Goal: Ask a question: Seek information or help from site administrators or community

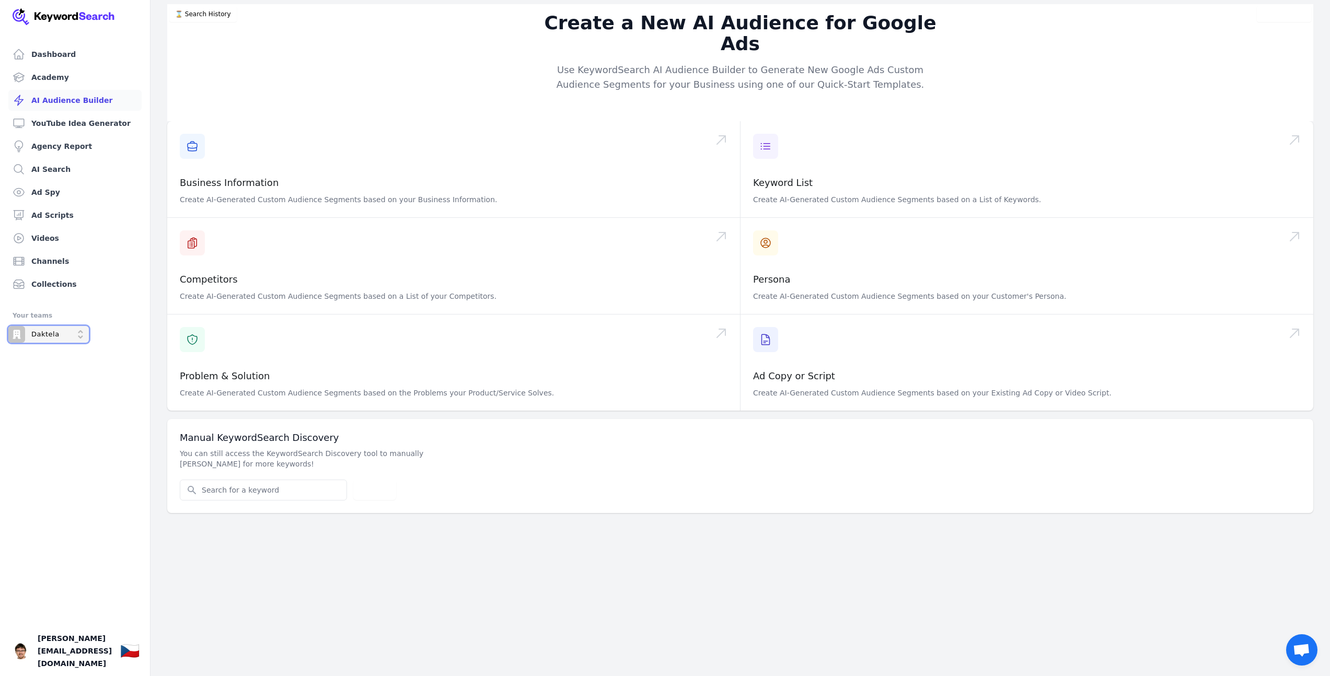
click at [44, 334] on p "Daktela" at bounding box center [45, 334] width 28 height 9
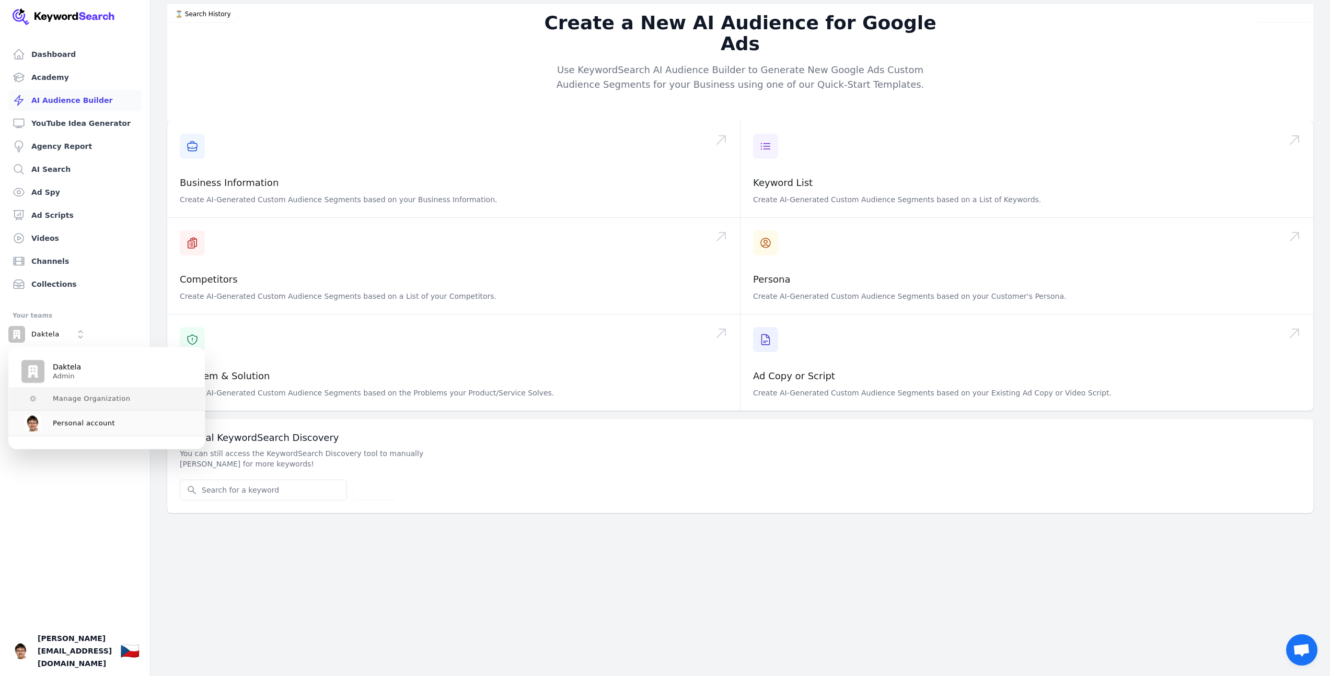
click at [68, 400] on span "Manage Organization" at bounding box center [91, 399] width 77 height 8
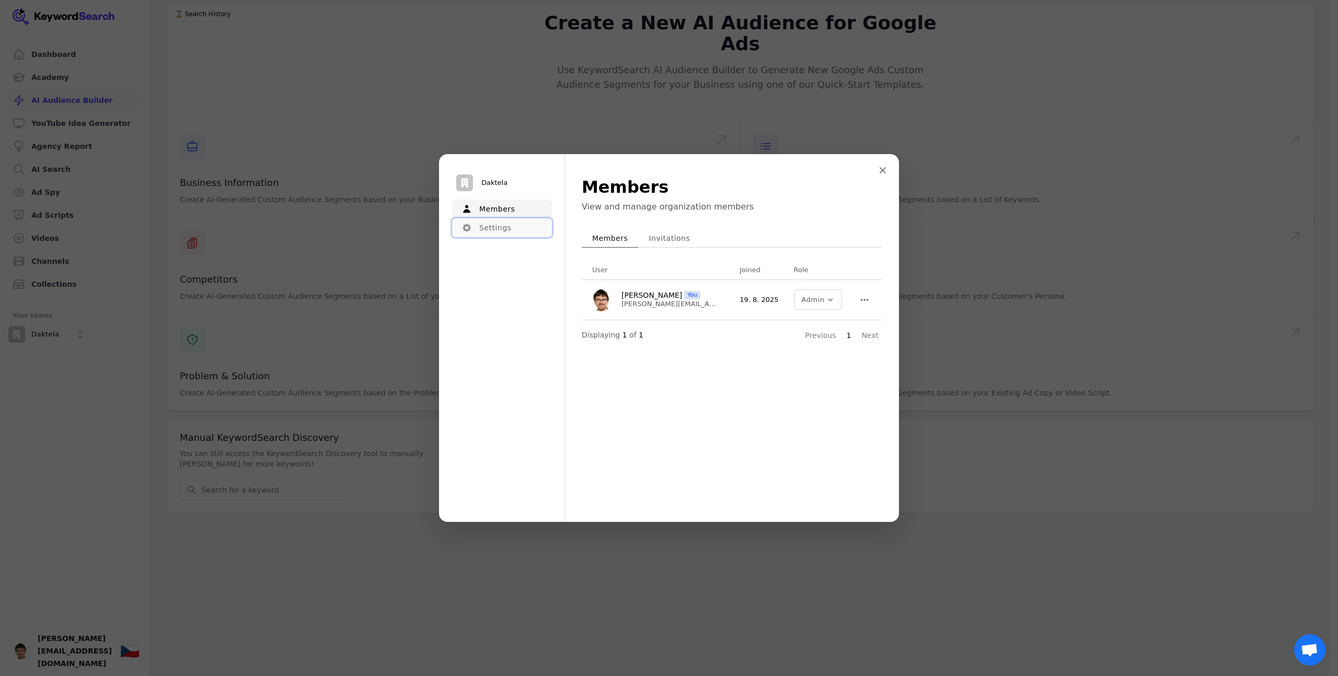
click at [500, 225] on button "Settings" at bounding box center [502, 227] width 100 height 19
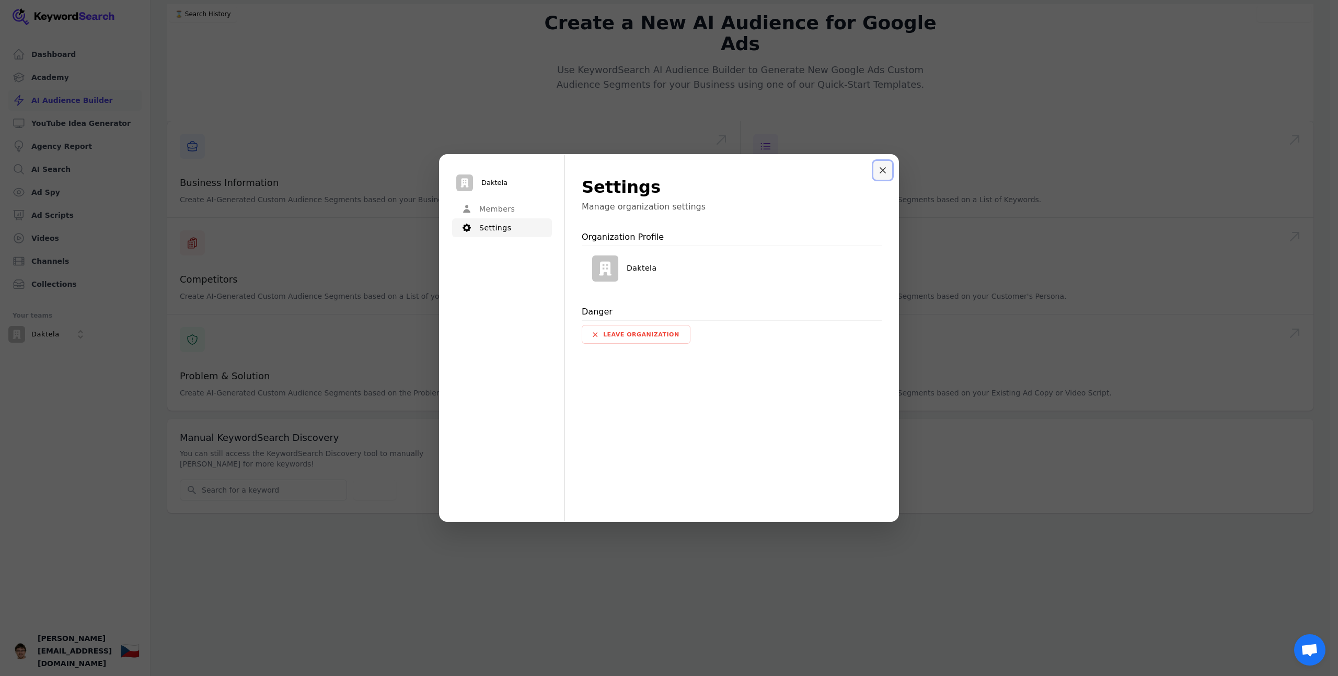
click at [884, 171] on icon "Close modal" at bounding box center [882, 170] width 5 height 5
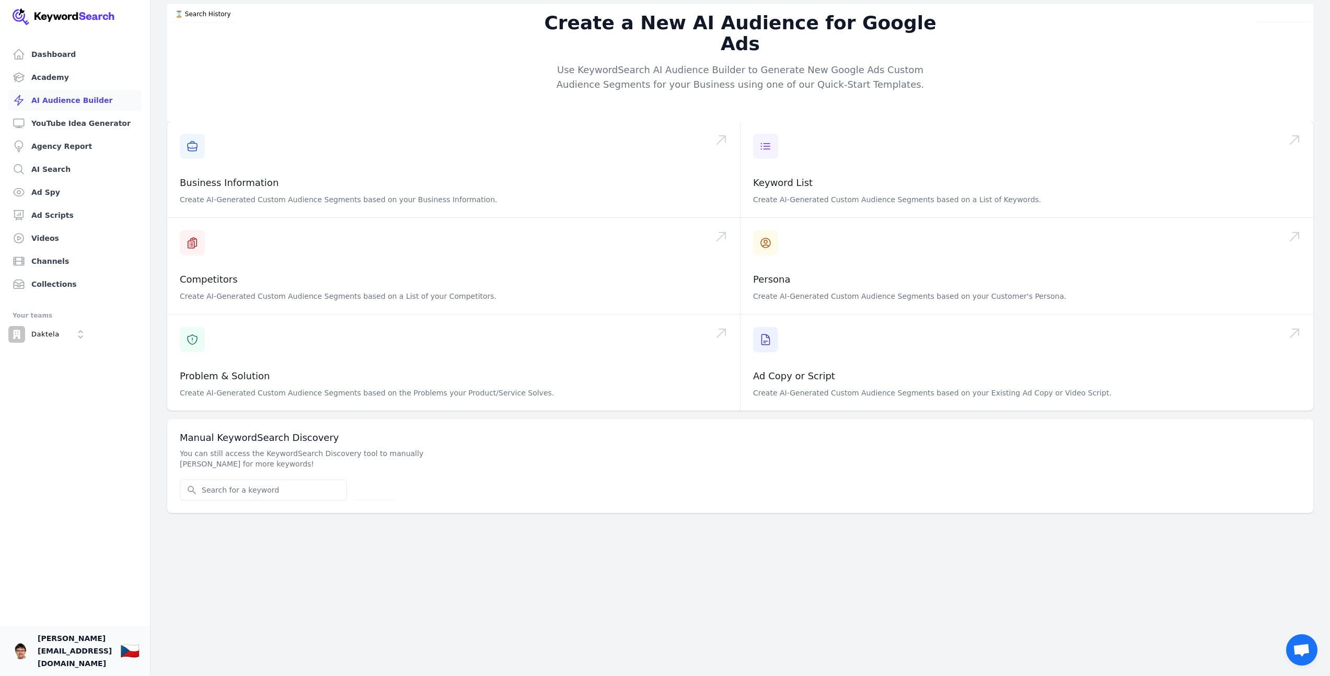
click at [109, 666] on link "Your profile filip.musil@daktela.com Show country selector 🇨🇿" at bounding box center [75, 651] width 150 height 50
click at [45, 62] on link "Dashboard" at bounding box center [74, 54] width 133 height 21
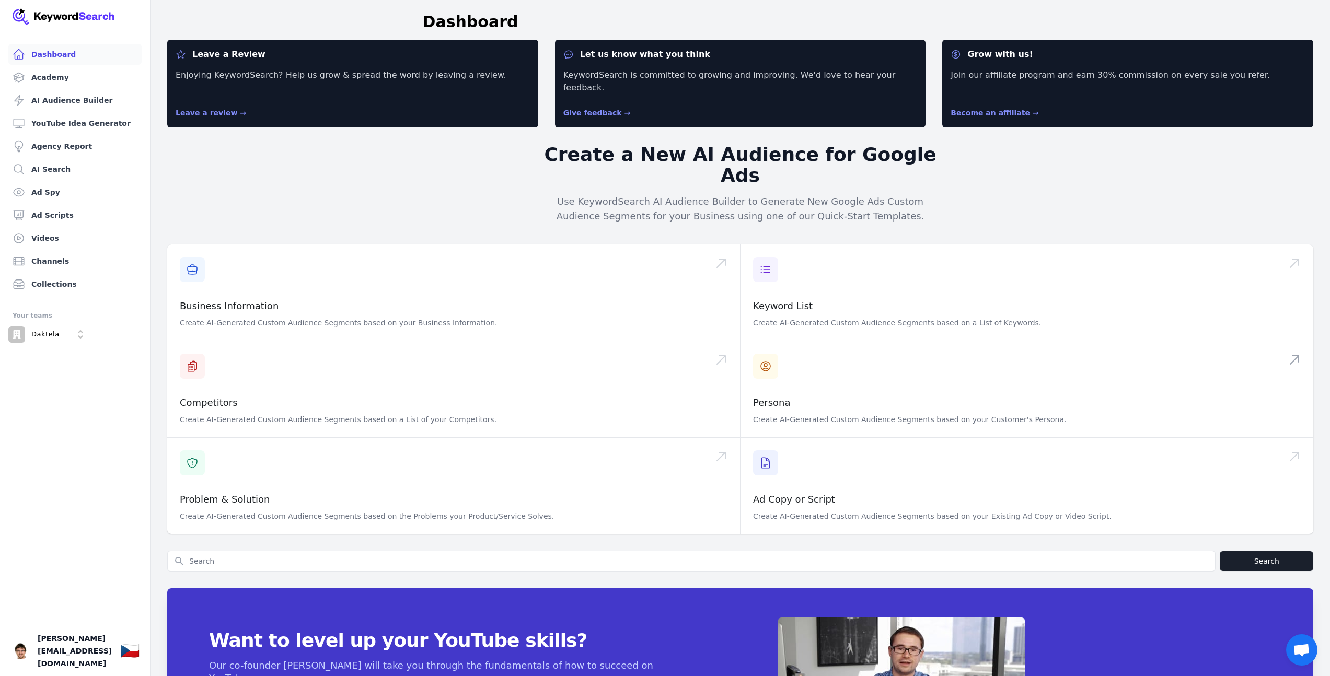
scroll to position [80, 0]
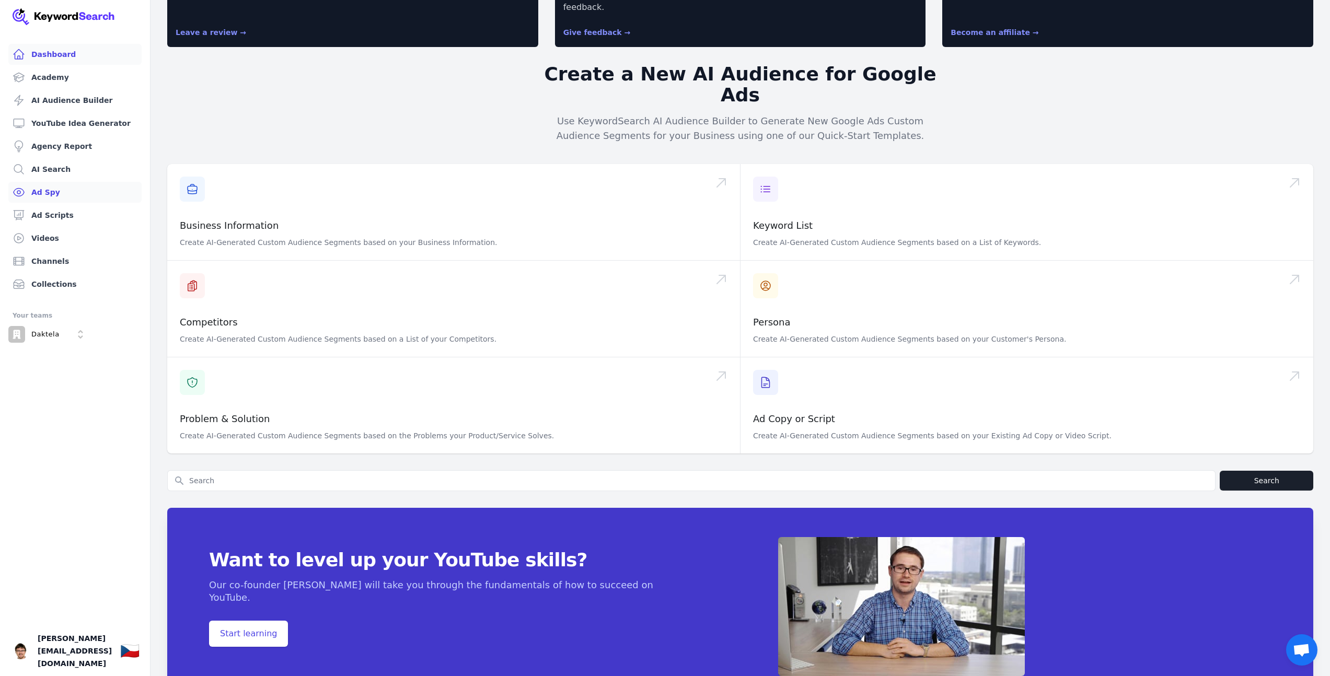
click at [57, 197] on link "Ad Spy" at bounding box center [74, 192] width 133 height 21
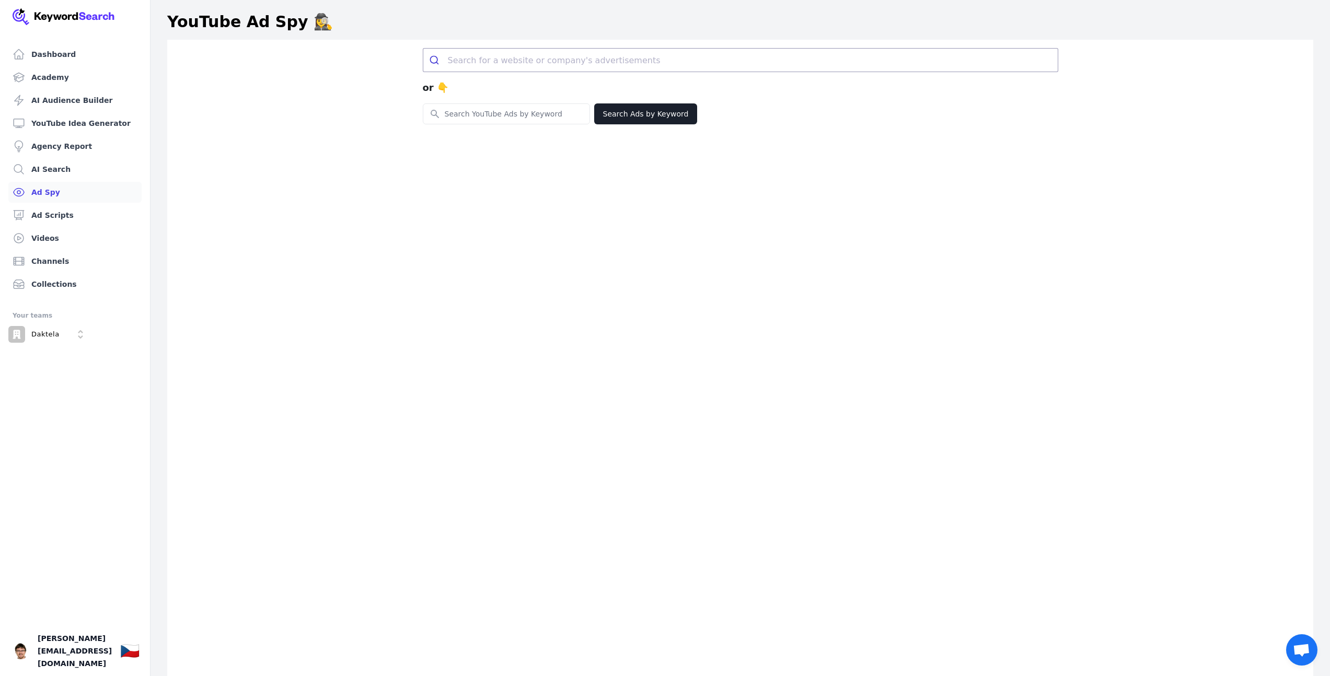
click at [546, 60] on input "search" at bounding box center [753, 60] width 610 height 23
type input "konaktní centrum"
click at [423, 49] on button "submit" at bounding box center [435, 60] width 25 height 23
click at [649, 118] on button "Search Ads by Keyword" at bounding box center [645, 113] width 103 height 21
click at [41, 341] on div "Daktela" at bounding box center [33, 334] width 51 height 17
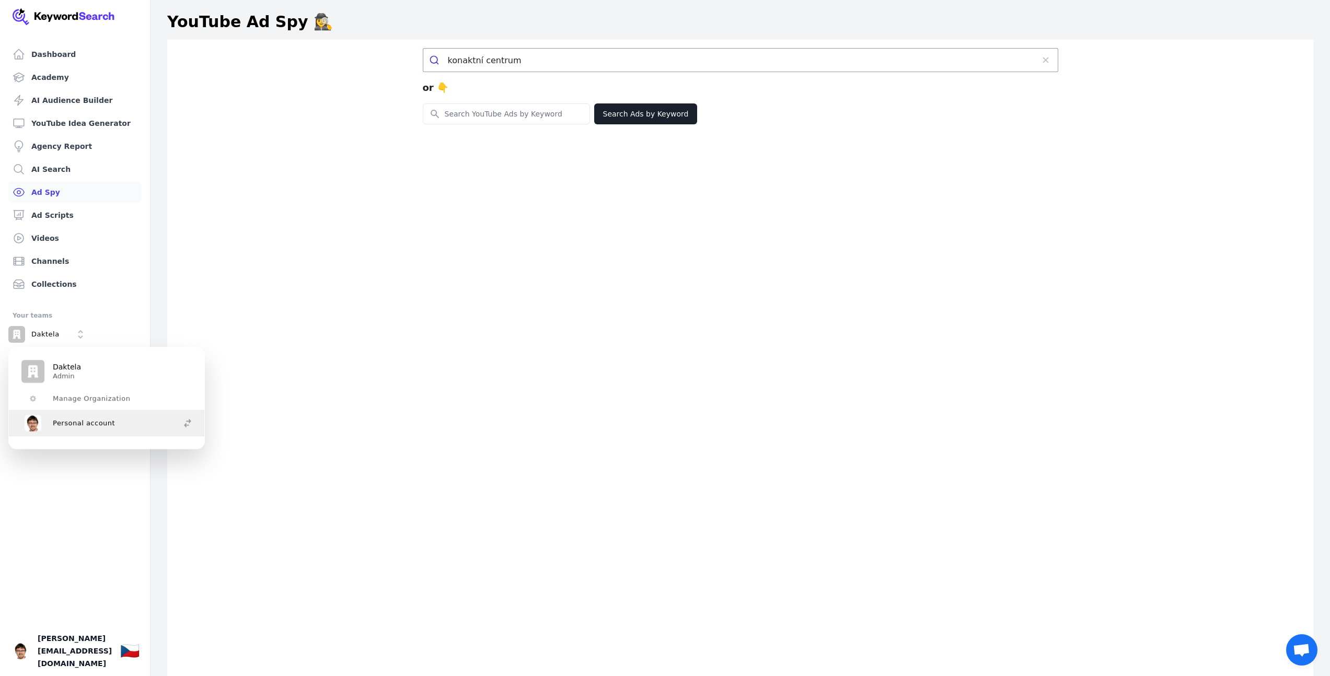
click at [91, 426] on span "Personal account" at bounding box center [84, 423] width 62 height 8
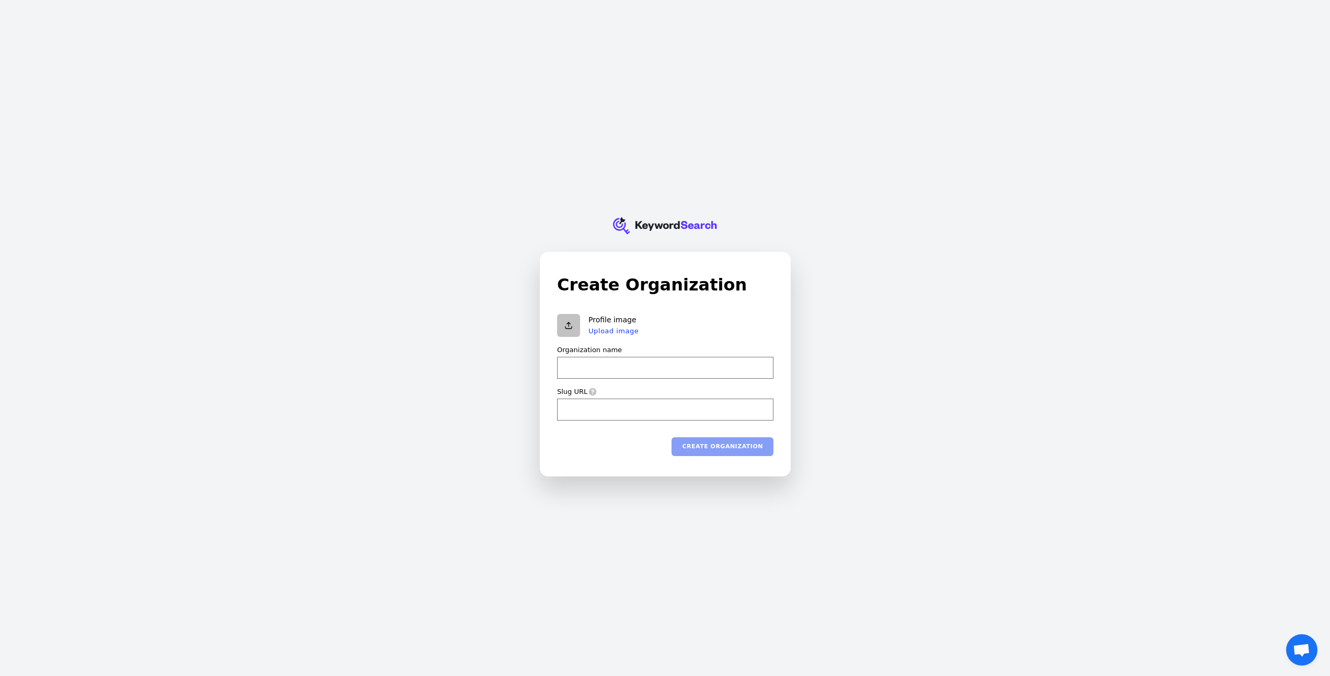
drag, startPoint x: 301, startPoint y: 150, endPoint x: 294, endPoint y: 152, distance: 7.6
drag, startPoint x: 317, startPoint y: 144, endPoint x: 310, endPoint y: 151, distance: 10.0
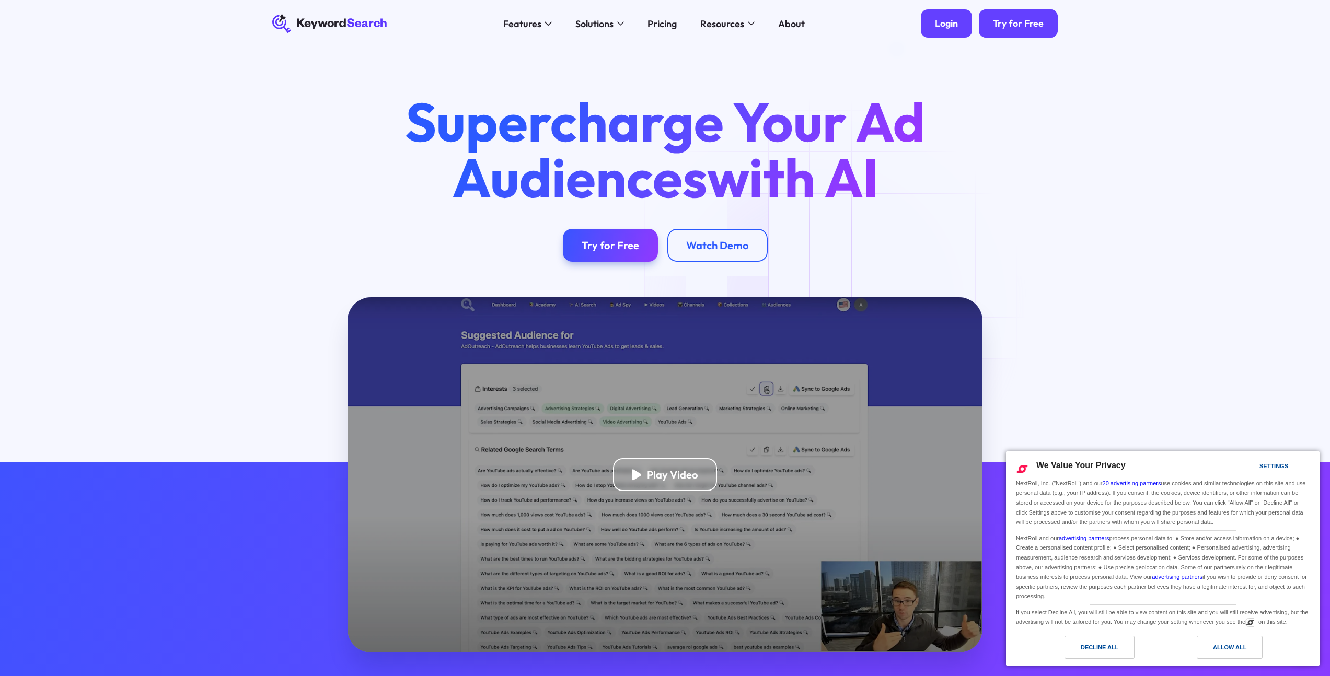
click at [942, 19] on div "Login" at bounding box center [946, 24] width 23 height 12
click at [938, 24] on div "Login" at bounding box center [946, 24] width 23 height 12
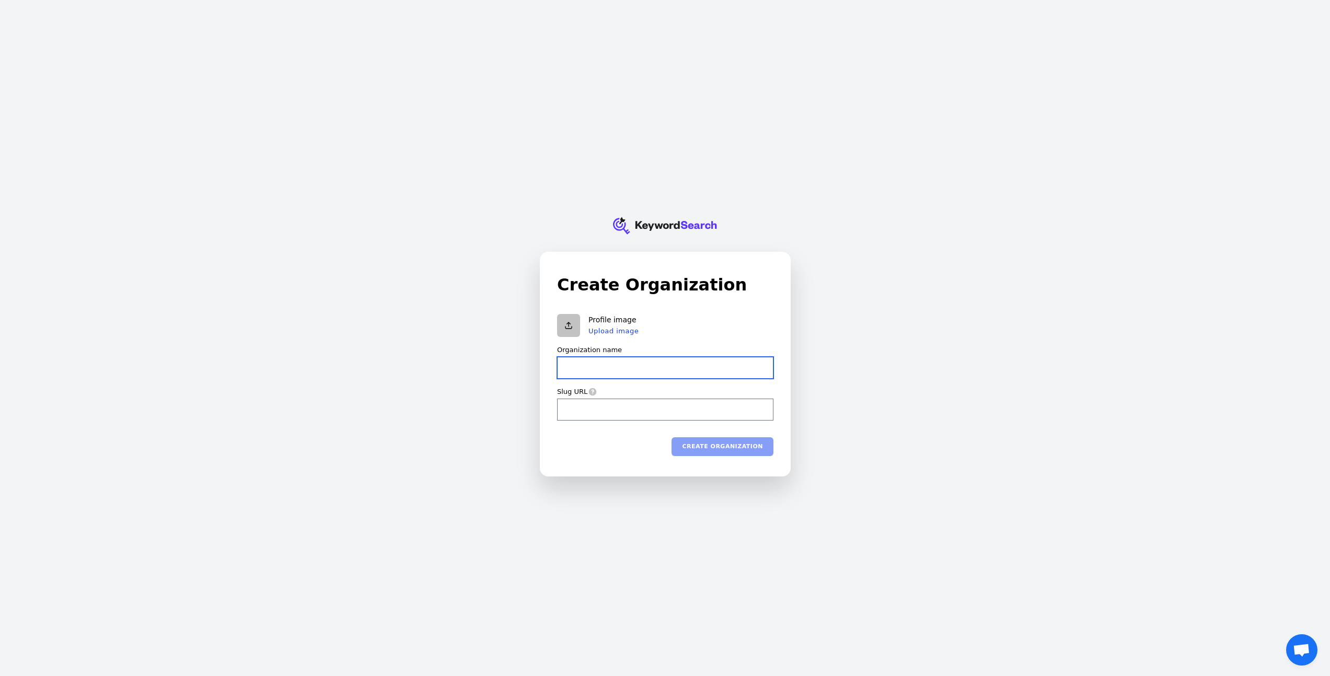
click at [606, 367] on input "Organization name" at bounding box center [665, 368] width 216 height 22
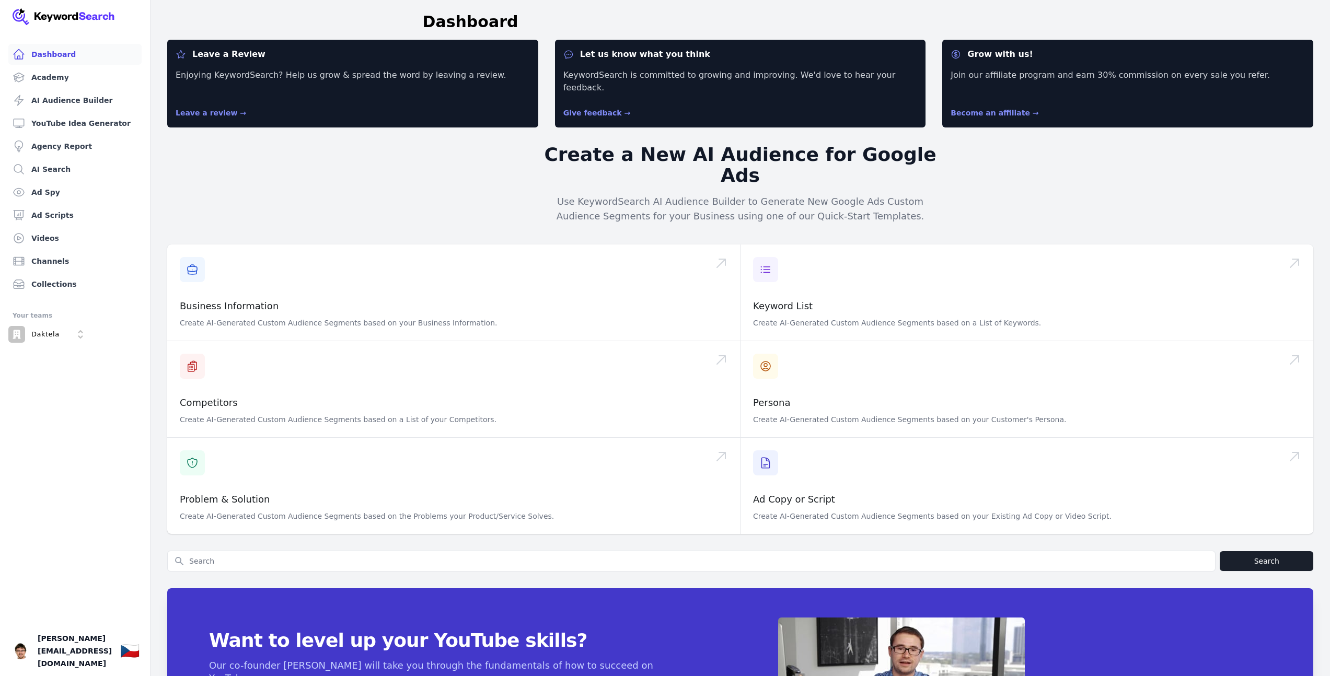
click at [52, 73] on link "Academy" at bounding box center [74, 77] width 133 height 21
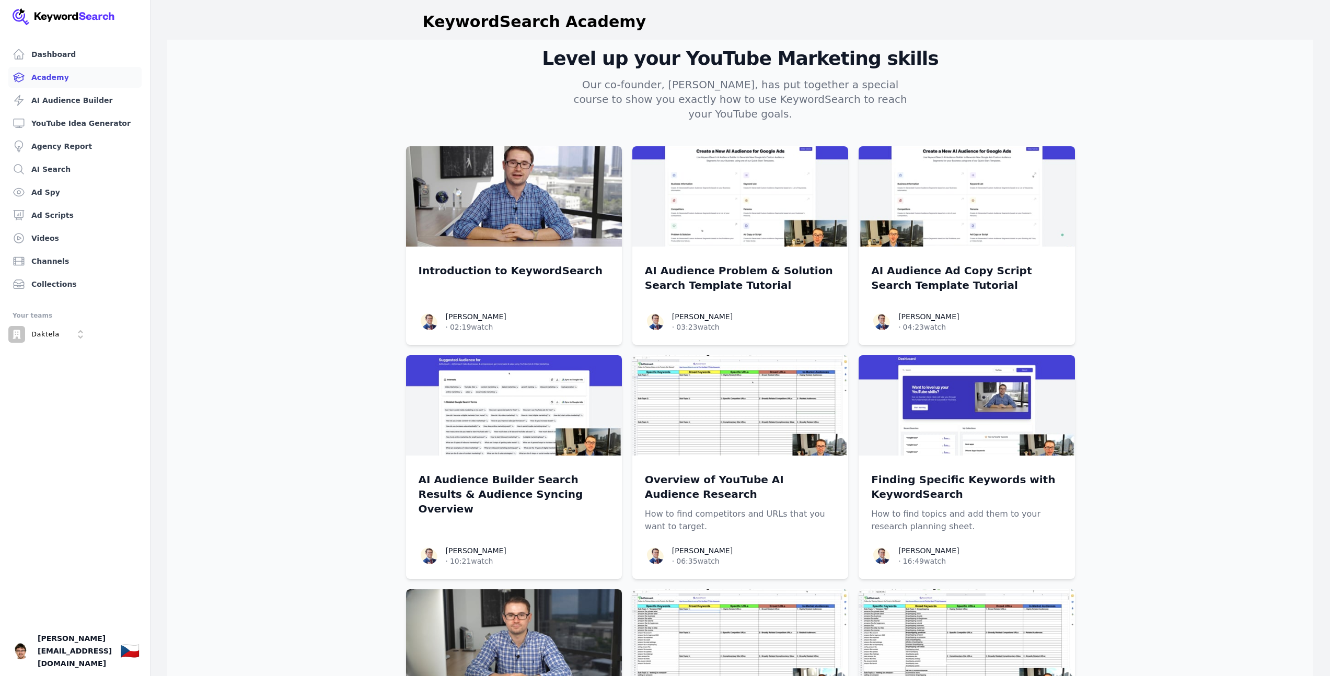
click at [57, 52] on link "Dashboard" at bounding box center [74, 54] width 133 height 21
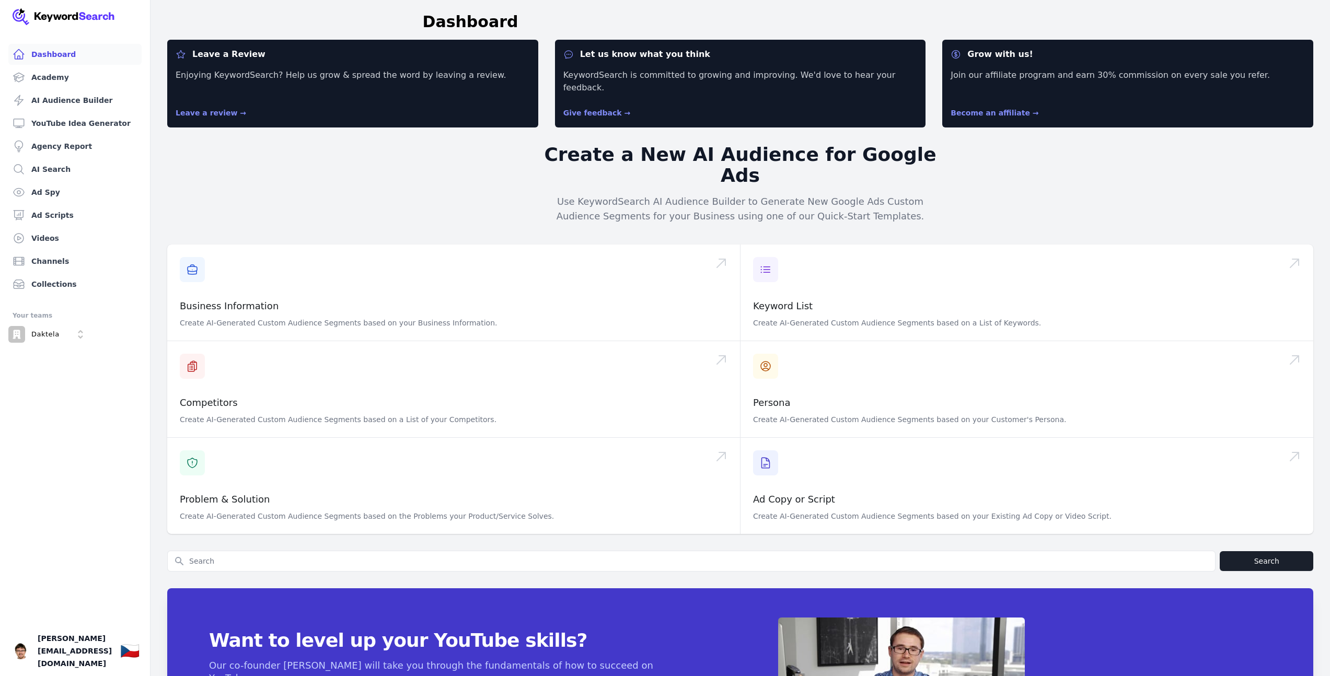
click at [54, 263] on link "Channels" at bounding box center [74, 261] width 133 height 21
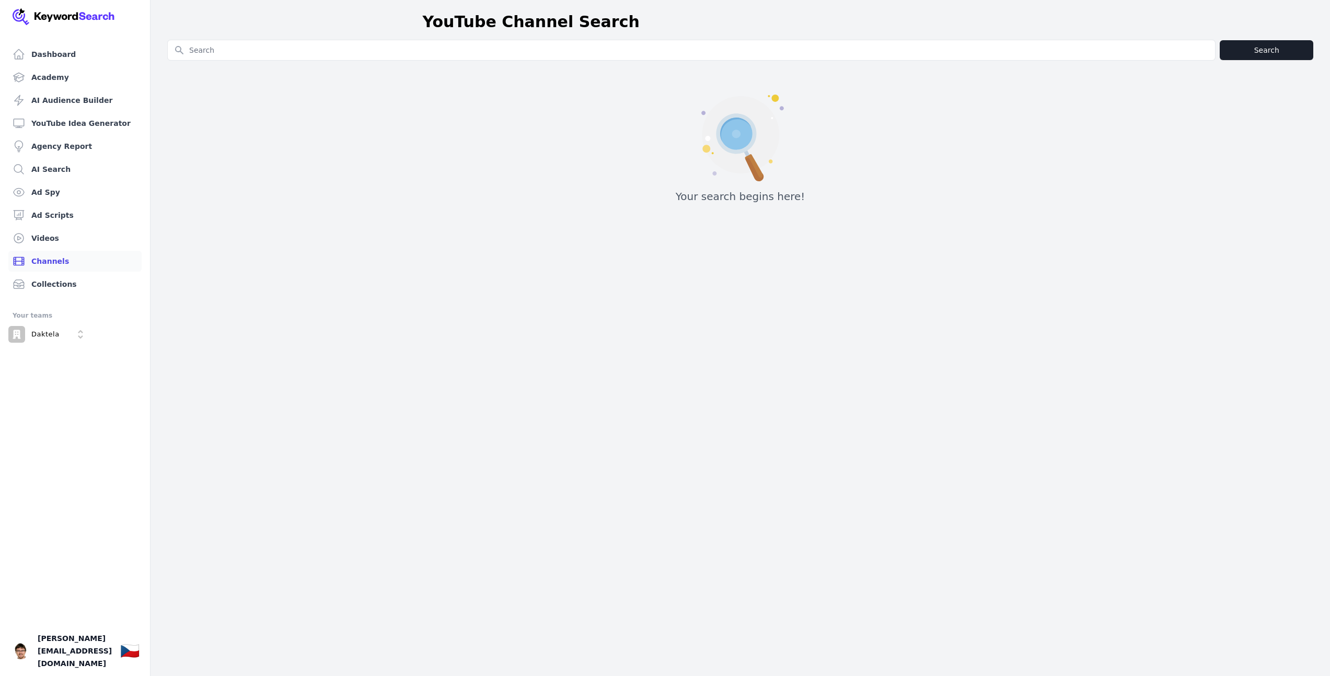
click at [49, 288] on link "Collections" at bounding box center [74, 284] width 133 height 21
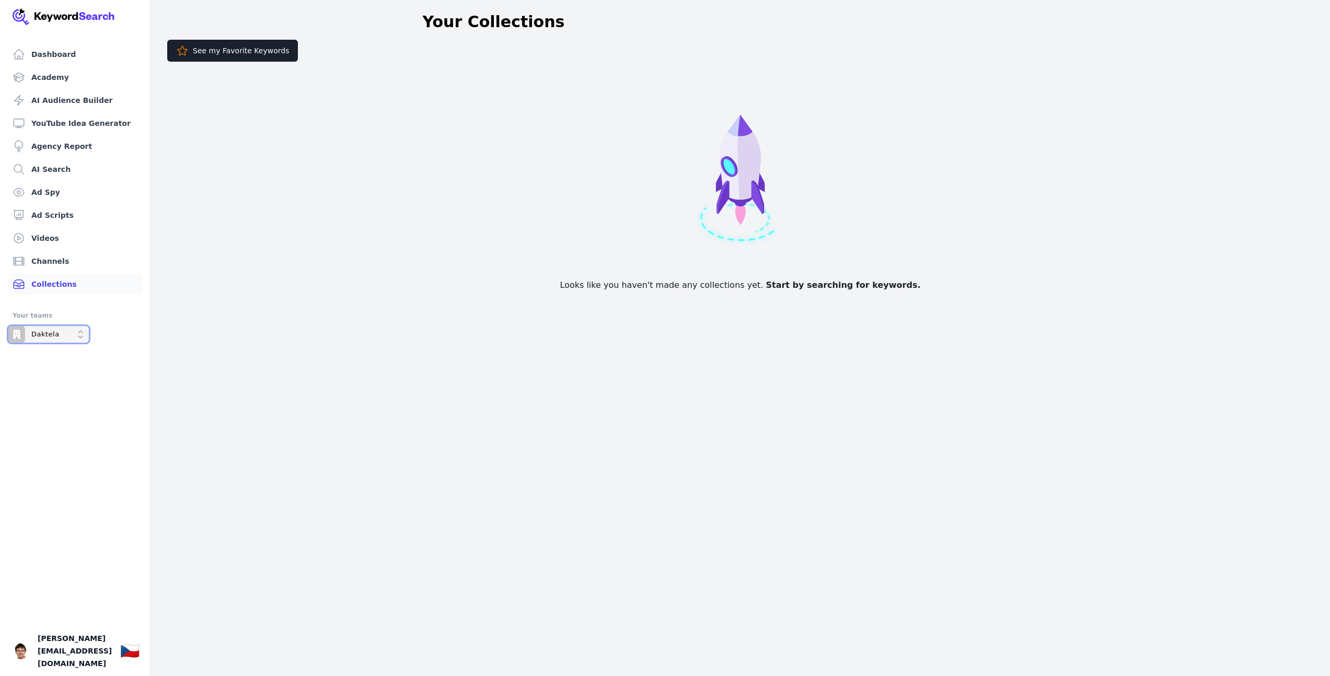
click at [51, 339] on p "Daktela" at bounding box center [45, 334] width 28 height 9
drag, startPoint x: 133, startPoint y: 661, endPoint x: 54, endPoint y: 660, distance: 79.4
click at [54, 660] on link "Your profile filip.musil@daktela.com Show country selector 🇨🇿" at bounding box center [75, 651] width 150 height 50
click at [48, 341] on div "Daktela" at bounding box center [33, 334] width 51 height 17
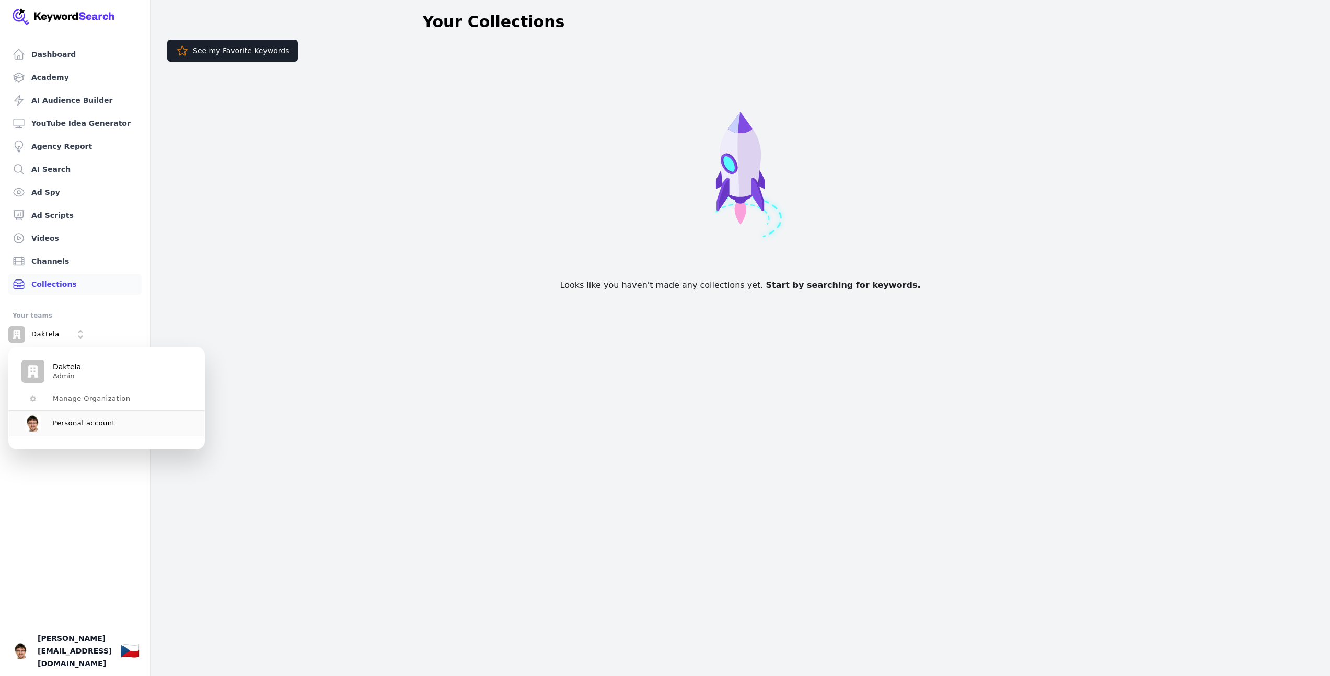
click at [68, 379] on p "Admin" at bounding box center [67, 376] width 28 height 8
click at [55, 362] on div "Daktela Admin" at bounding box center [106, 371] width 195 height 23
click at [64, 397] on span "Manage Organization" at bounding box center [91, 399] width 77 height 8
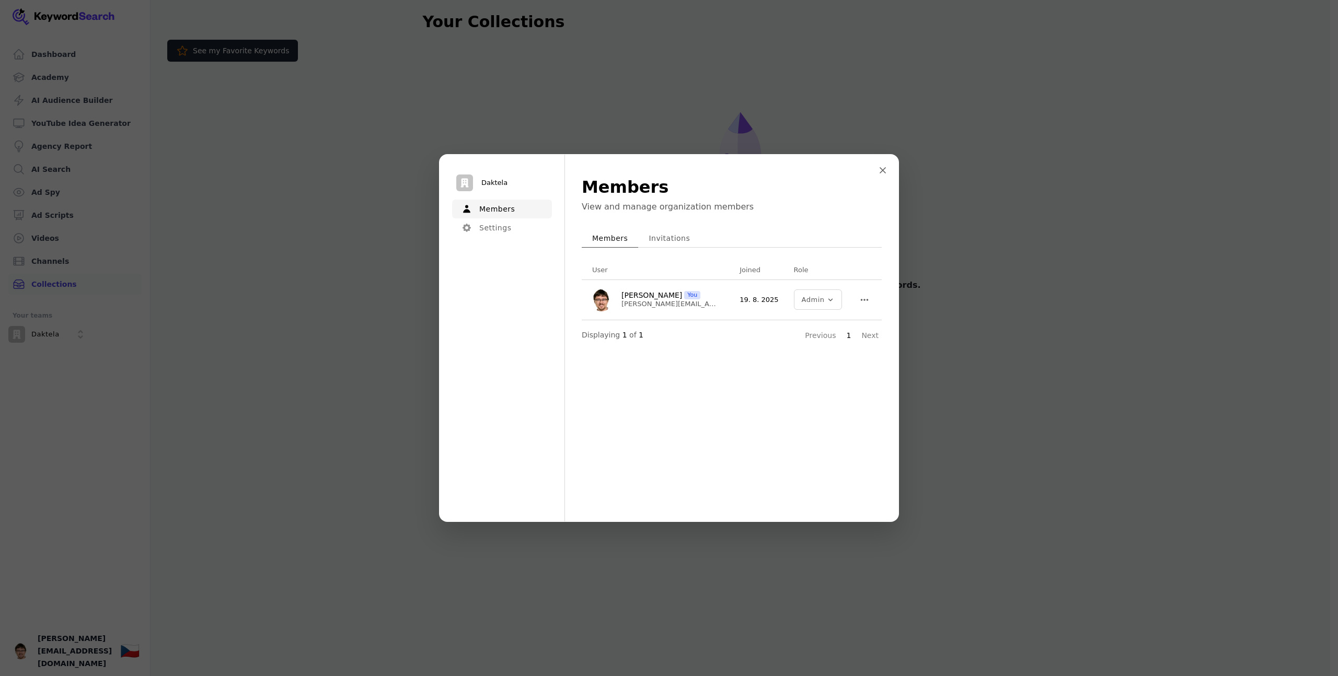
click at [671, 236] on button "Invitations" at bounding box center [669, 238] width 62 height 19
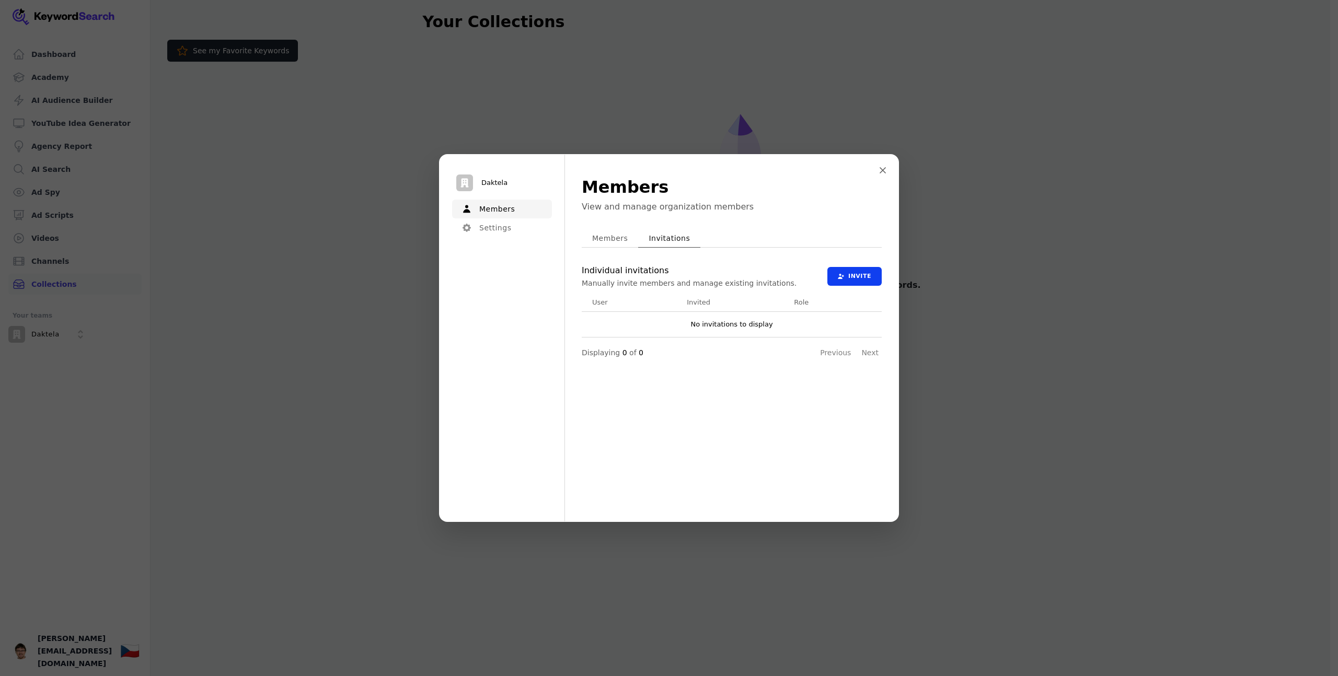
click at [598, 235] on button "Members" at bounding box center [610, 238] width 56 height 19
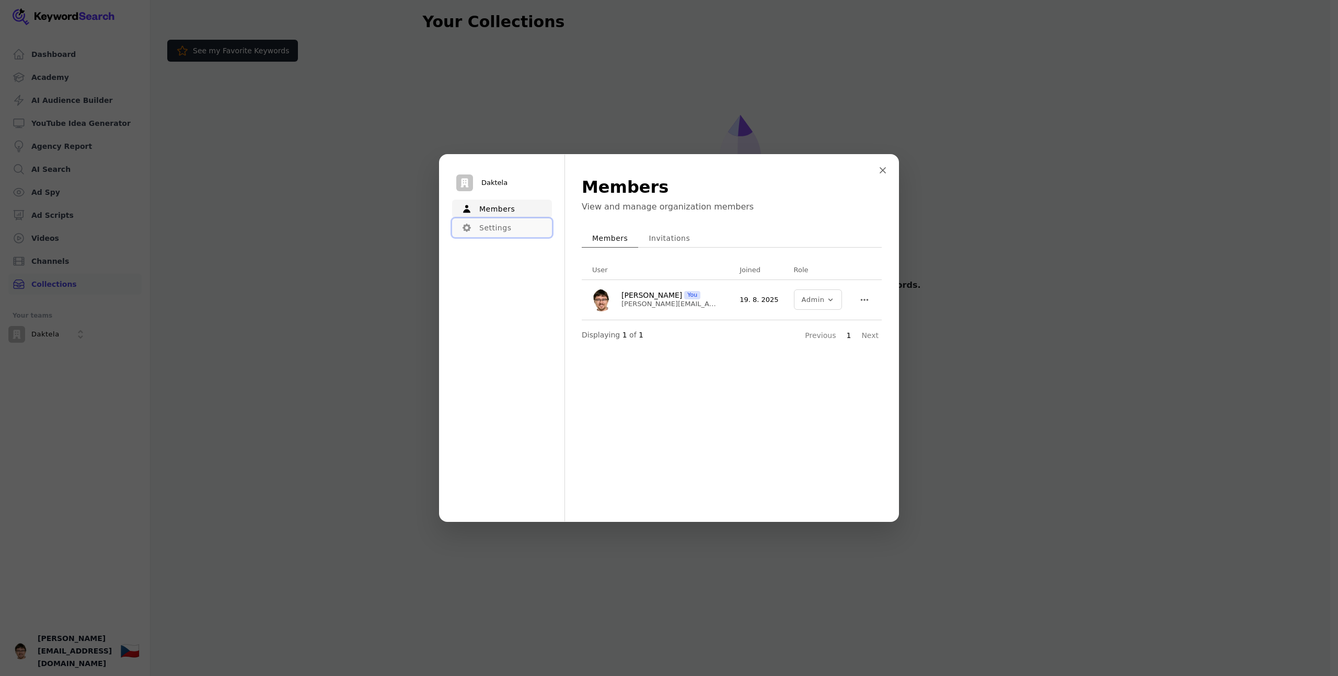
click at [496, 225] on button "Settings" at bounding box center [502, 227] width 100 height 19
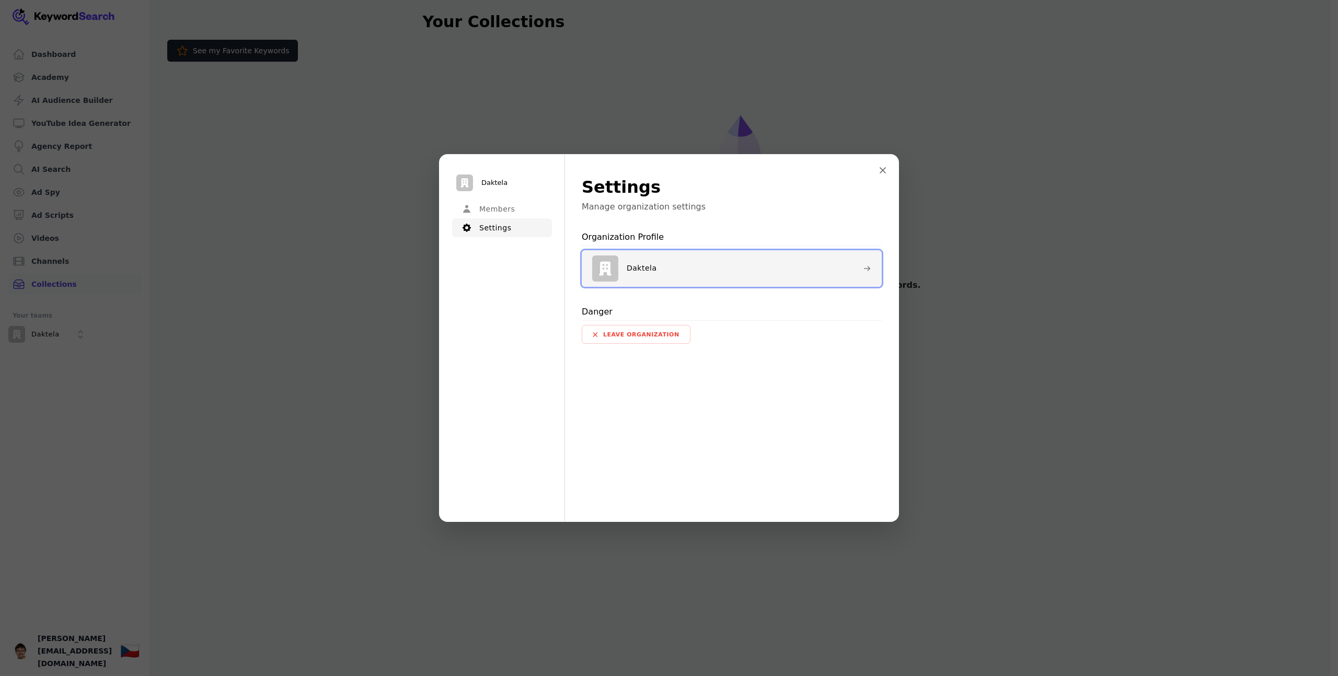
click at [643, 262] on div "Daktela" at bounding box center [624, 269] width 65 height 26
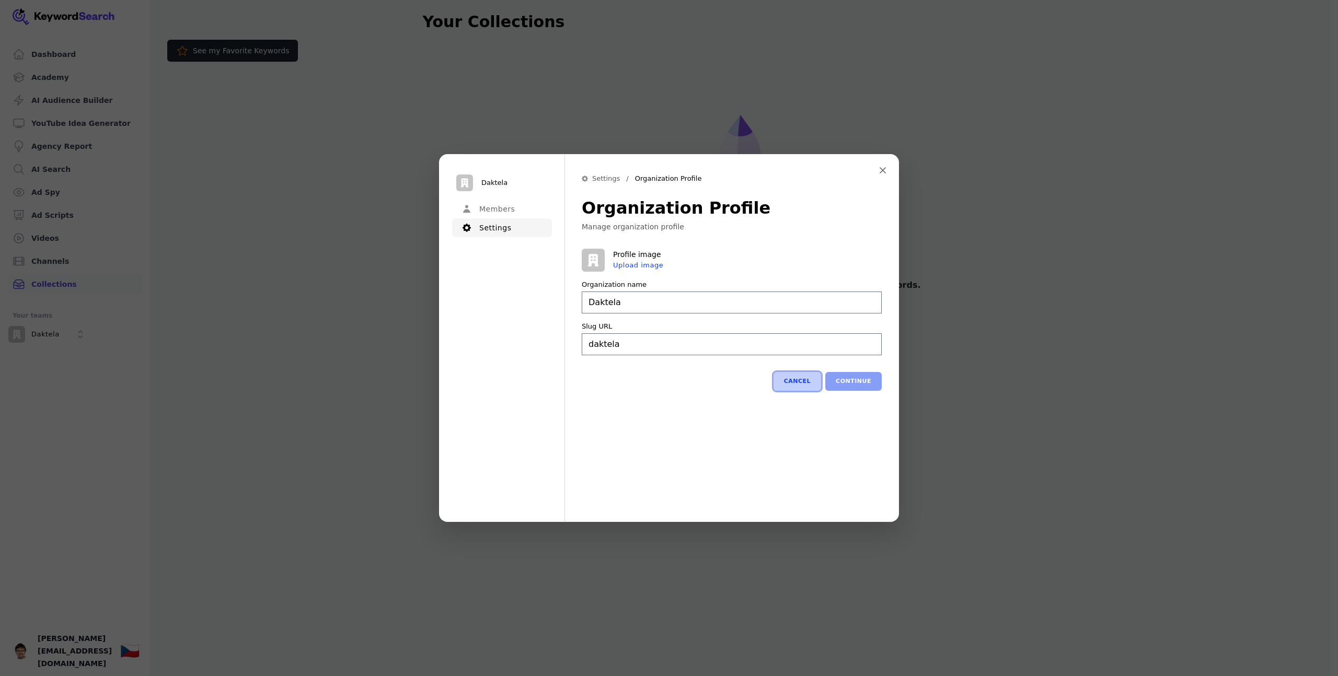
type input "Daktela"
click at [791, 381] on button "Cancel" at bounding box center [797, 381] width 48 height 19
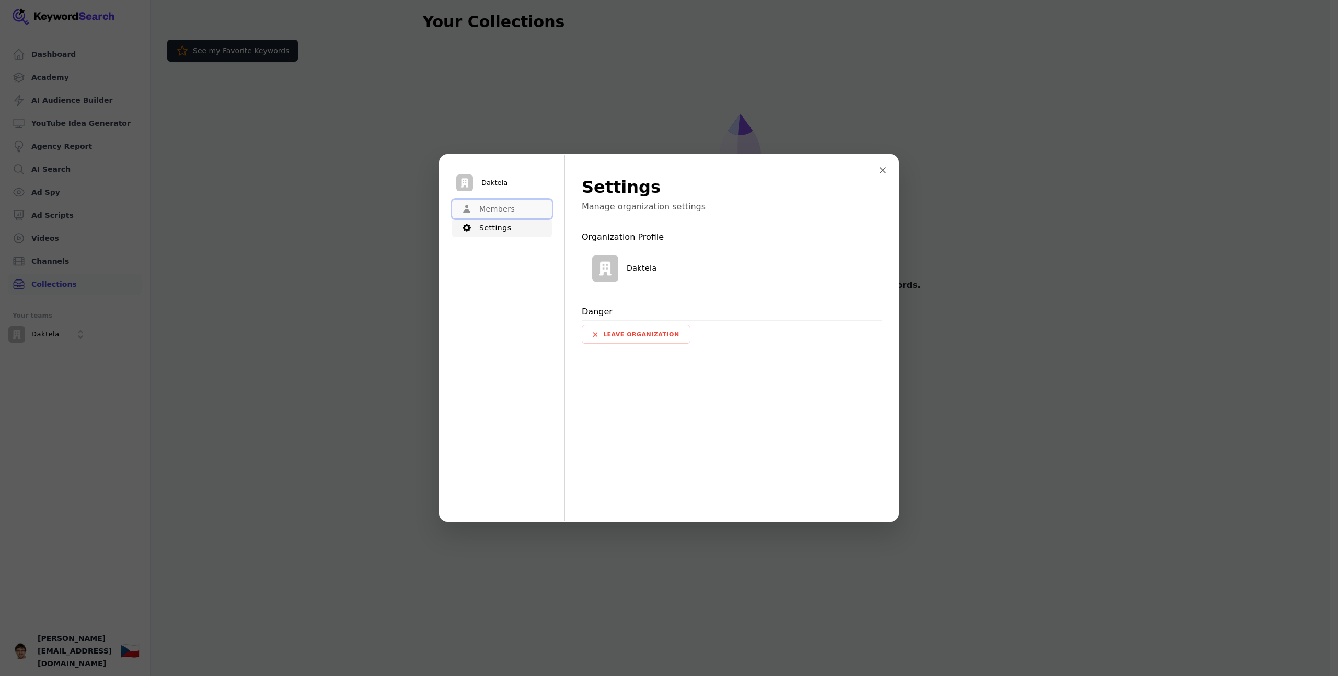
click at [482, 205] on button "Members" at bounding box center [502, 209] width 100 height 19
click at [881, 170] on icon "Close modal" at bounding box center [883, 170] width 6 height 6
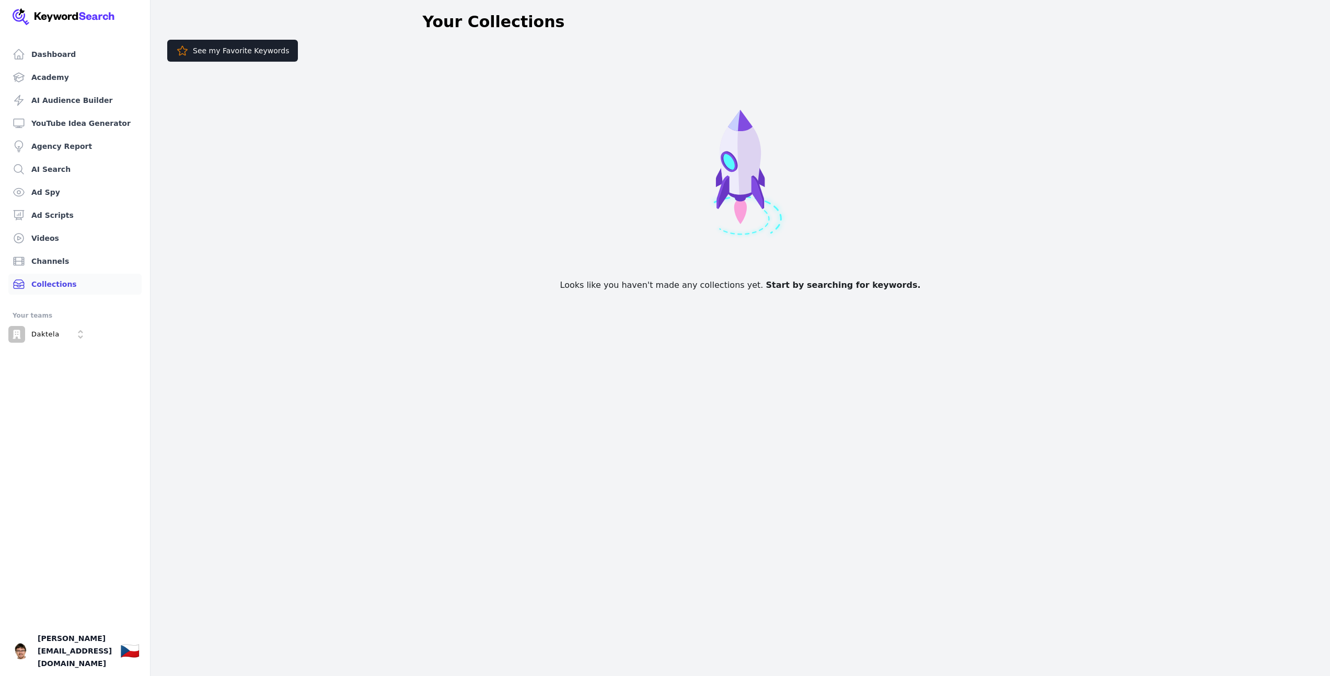
click at [63, 60] on link "Dashboard" at bounding box center [74, 54] width 133 height 21
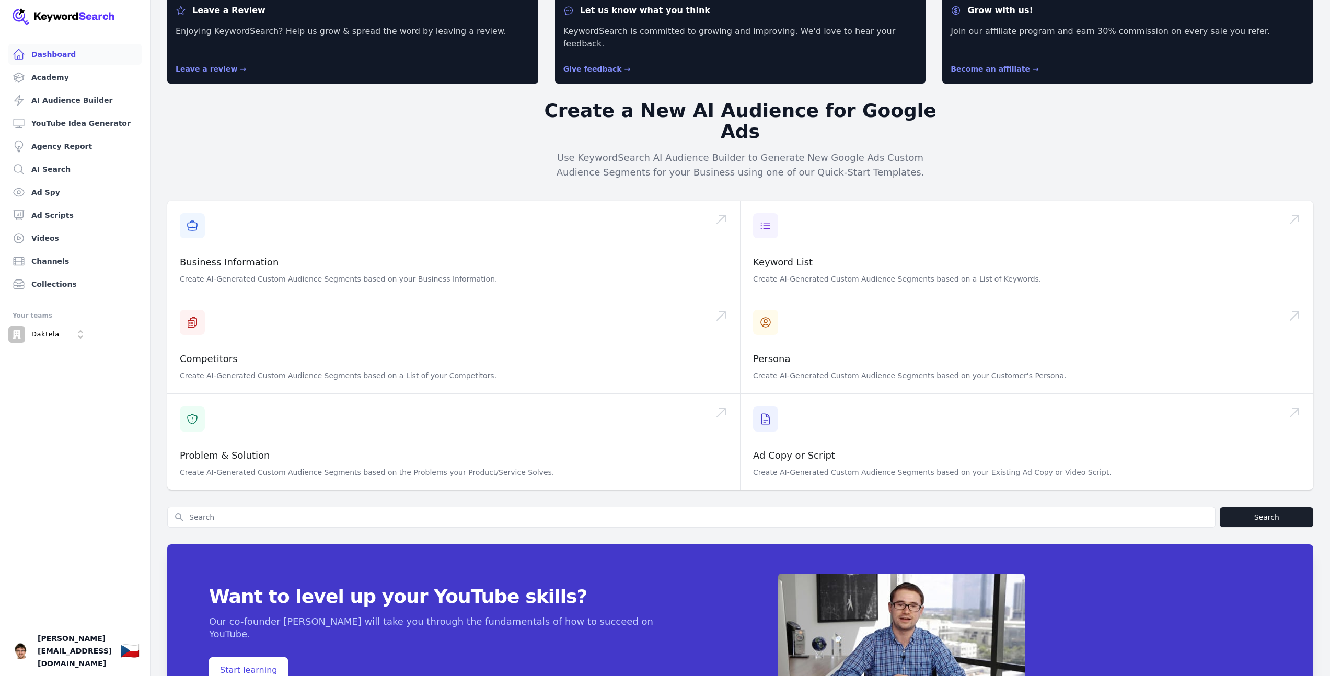
scroll to position [80, 0]
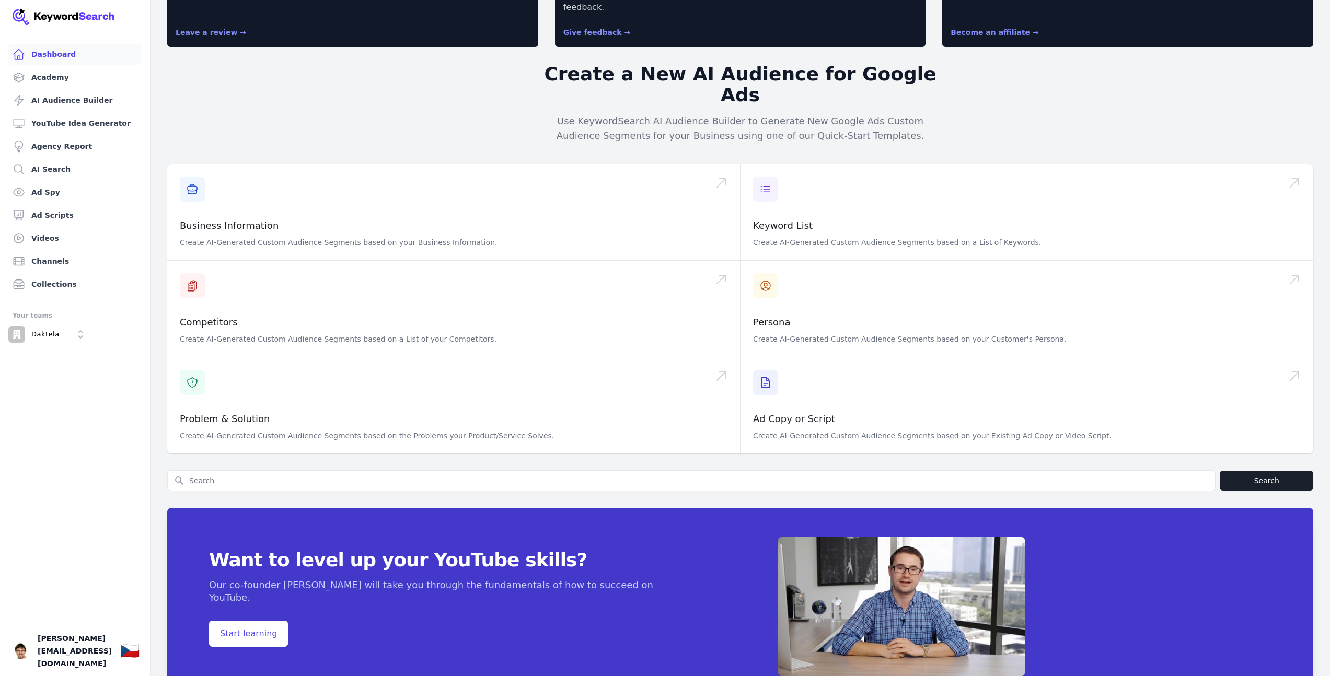
type textarea "how to cancel subscription"
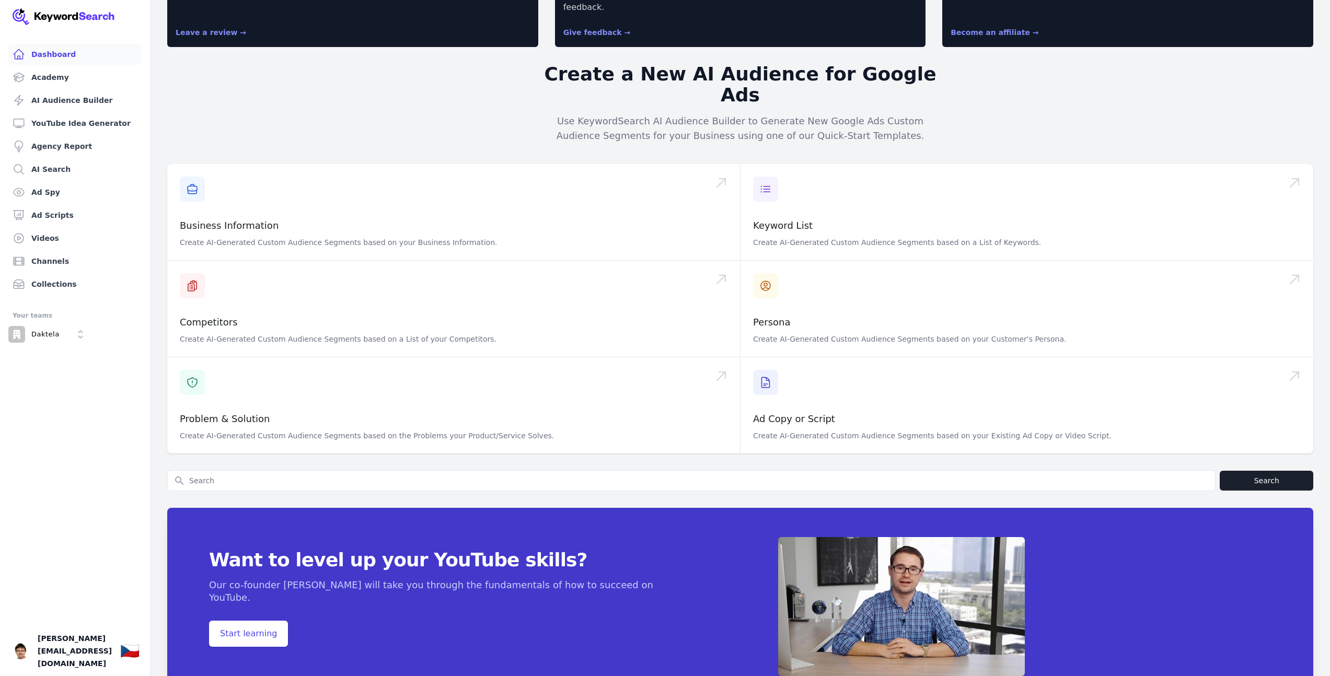
type input "[PERSON_NAME][EMAIL_ADDRESS][DOMAIN_NAME]"
drag, startPoint x: 1221, startPoint y: 417, endPoint x: 1223, endPoint y: 495, distance: 78.4
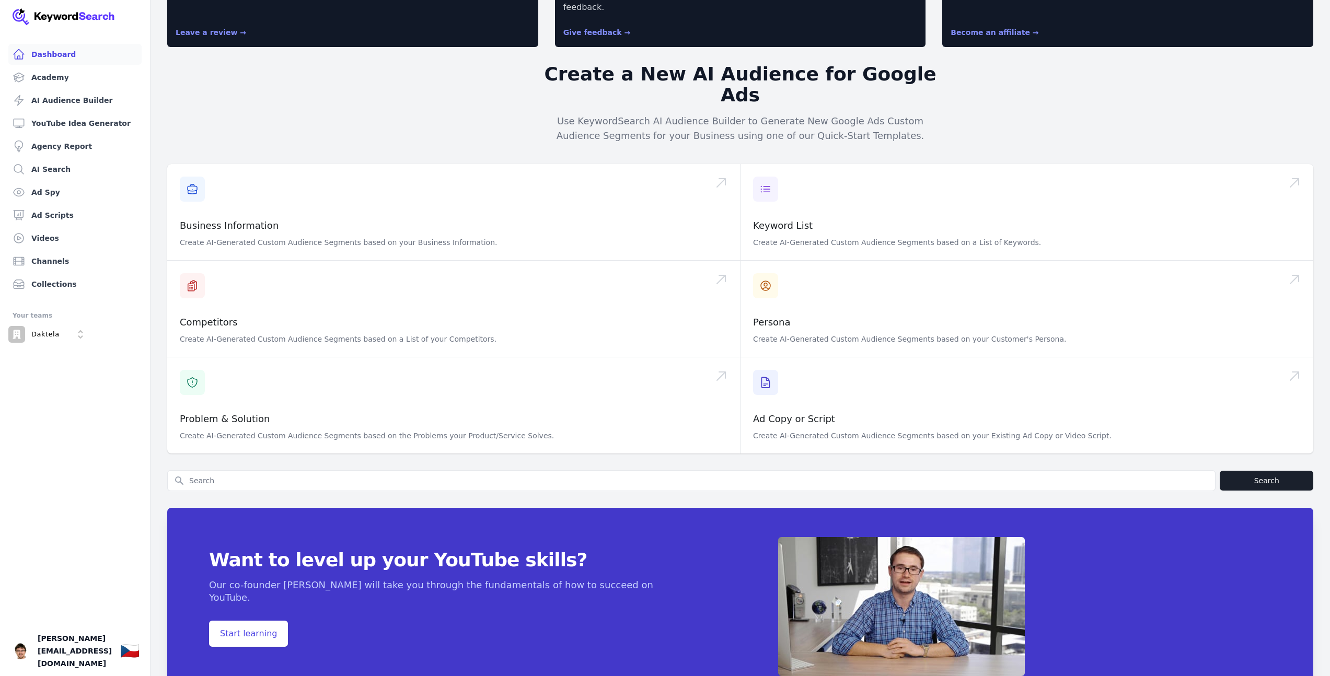
drag, startPoint x: 1259, startPoint y: 424, endPoint x: 1258, endPoint y: 464, distance: 40.2
type textarea "my email address is: filip.musil@daktela.com"
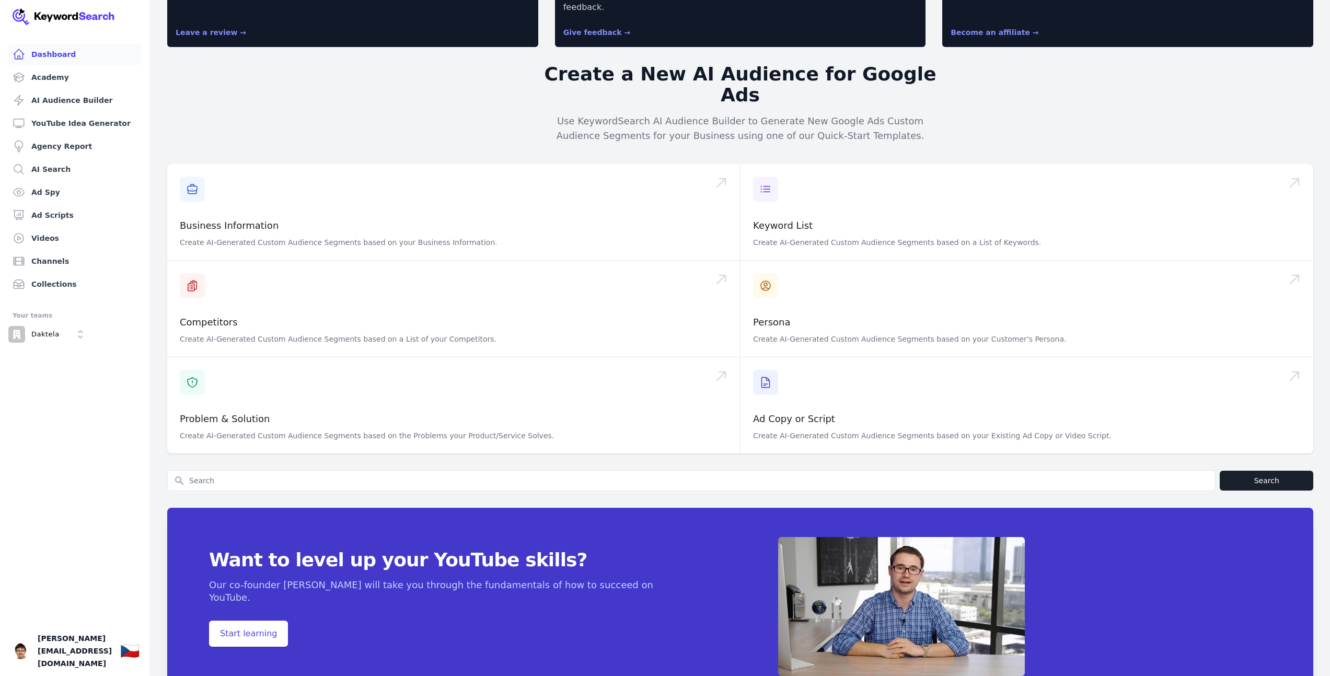
scroll to position [141, 0]
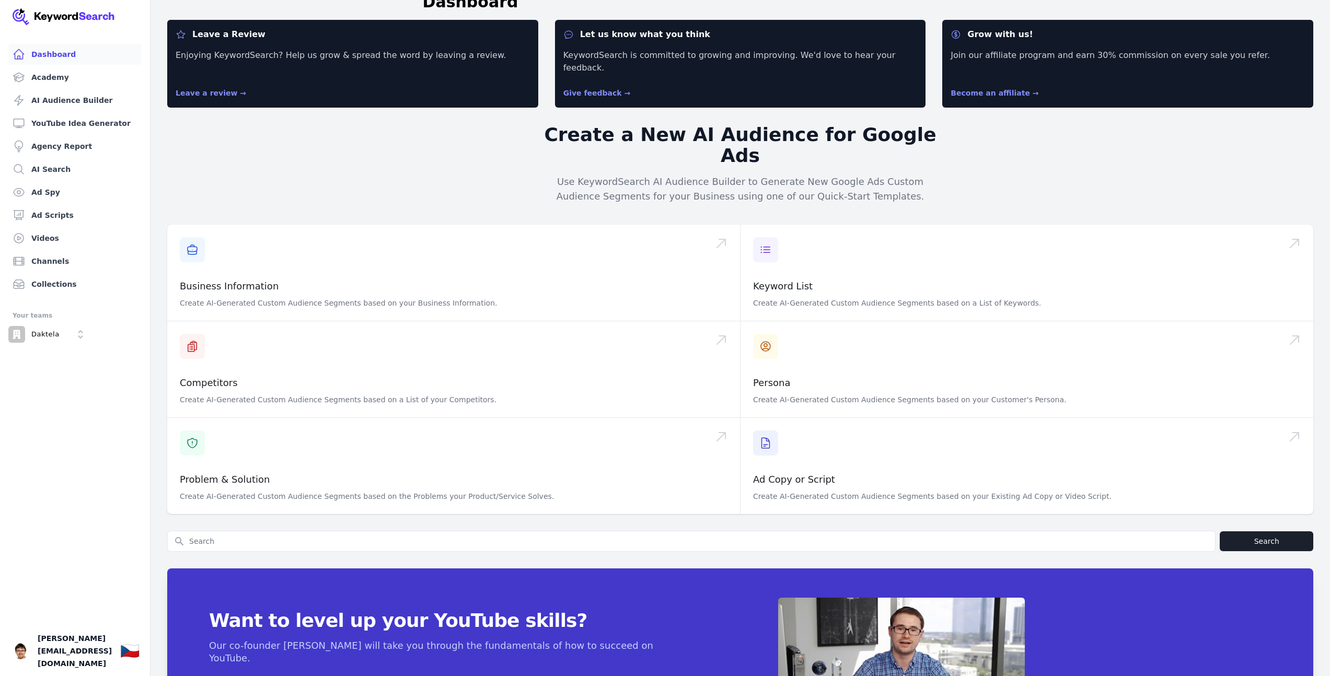
scroll to position [0, 0]
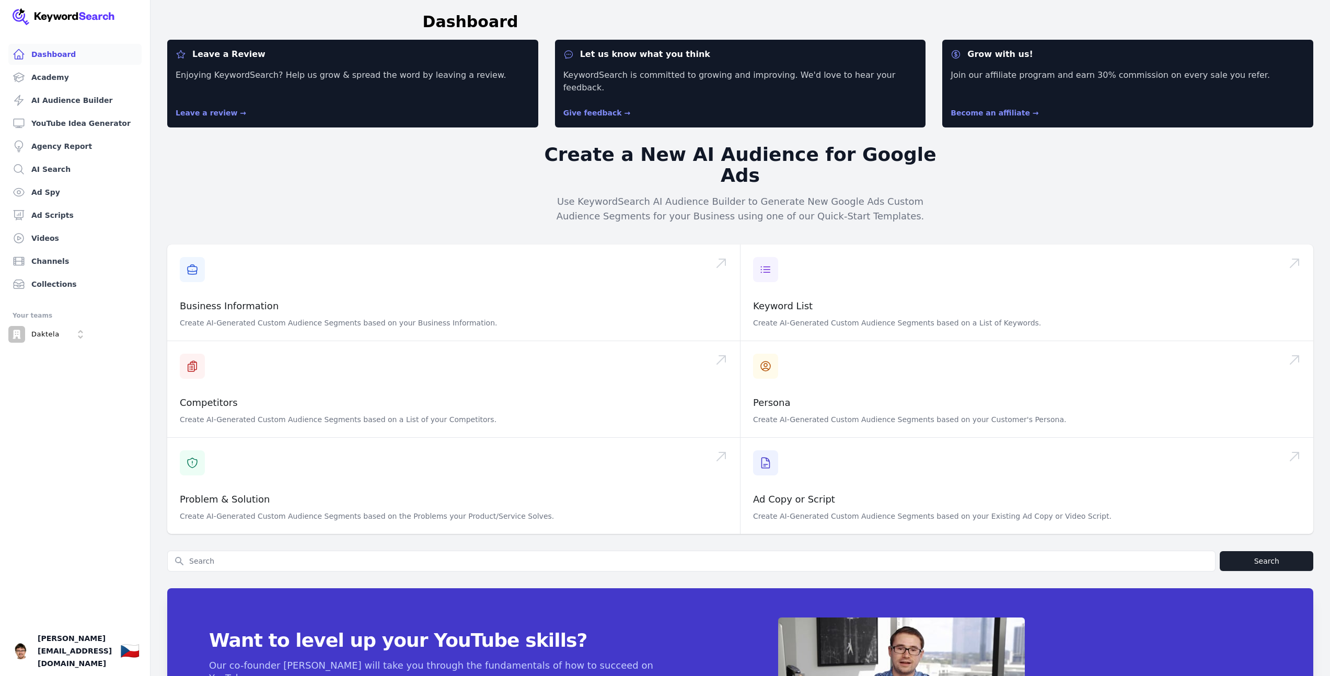
click at [69, 669] on link "Your profile filip.musil@daktela.com Show country selector 🇨🇿" at bounding box center [75, 651] width 150 height 50
click at [70, 660] on span "[PERSON_NAME][EMAIL_ADDRESS][DOMAIN_NAME]" at bounding box center [75, 651] width 74 height 38
click at [85, 625] on ul "Dashboard Academy AI Audience Builder YouTube Idea Generator Agency Report AI S…" at bounding box center [75, 360] width 125 height 632
click at [81, 661] on span "[PERSON_NAME][EMAIL_ADDRESS][DOMAIN_NAME]" at bounding box center [75, 651] width 74 height 38
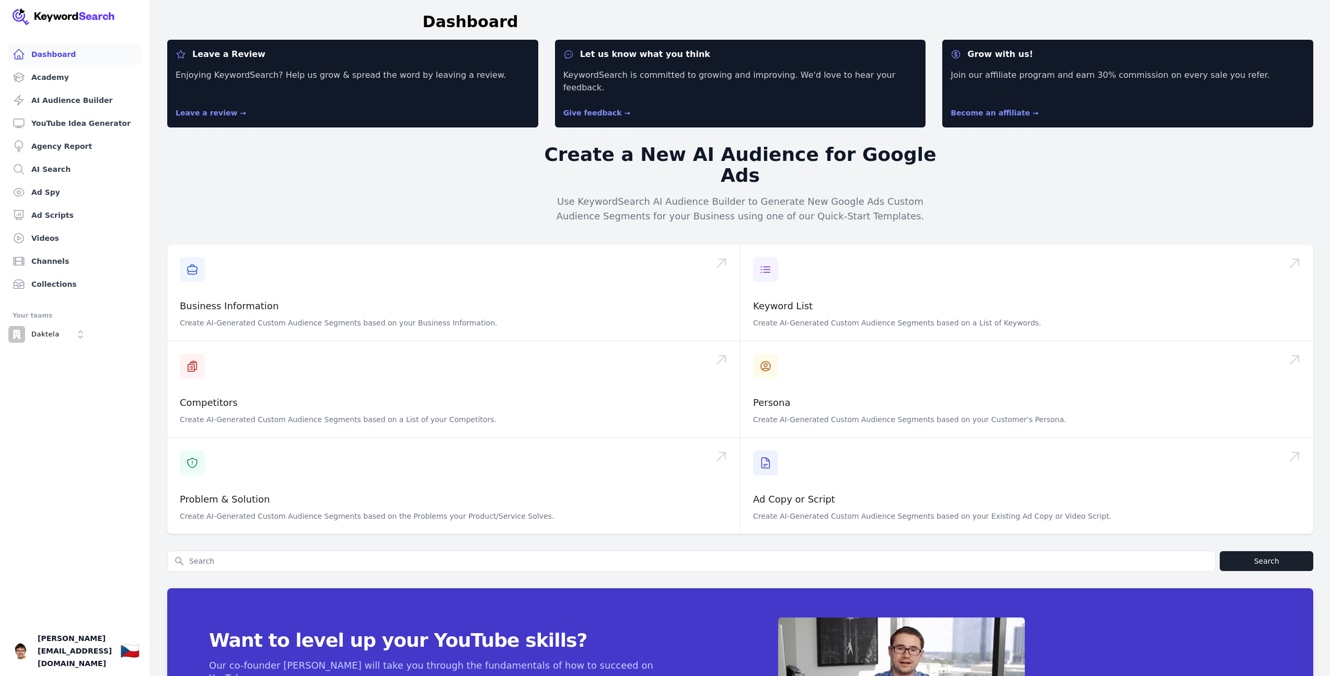
drag, startPoint x: 127, startPoint y: 660, endPoint x: 122, endPoint y: 660, distance: 5.3
click at [126, 659] on link "Your profile filip.musil@daktela.com Show country selector 🇨🇿" at bounding box center [75, 651] width 150 height 50
drag, startPoint x: 64, startPoint y: 659, endPoint x: 54, endPoint y: 662, distance: 10.9
click at [64, 659] on span "[PERSON_NAME][EMAIL_ADDRESS][DOMAIN_NAME]" at bounding box center [75, 651] width 74 height 38
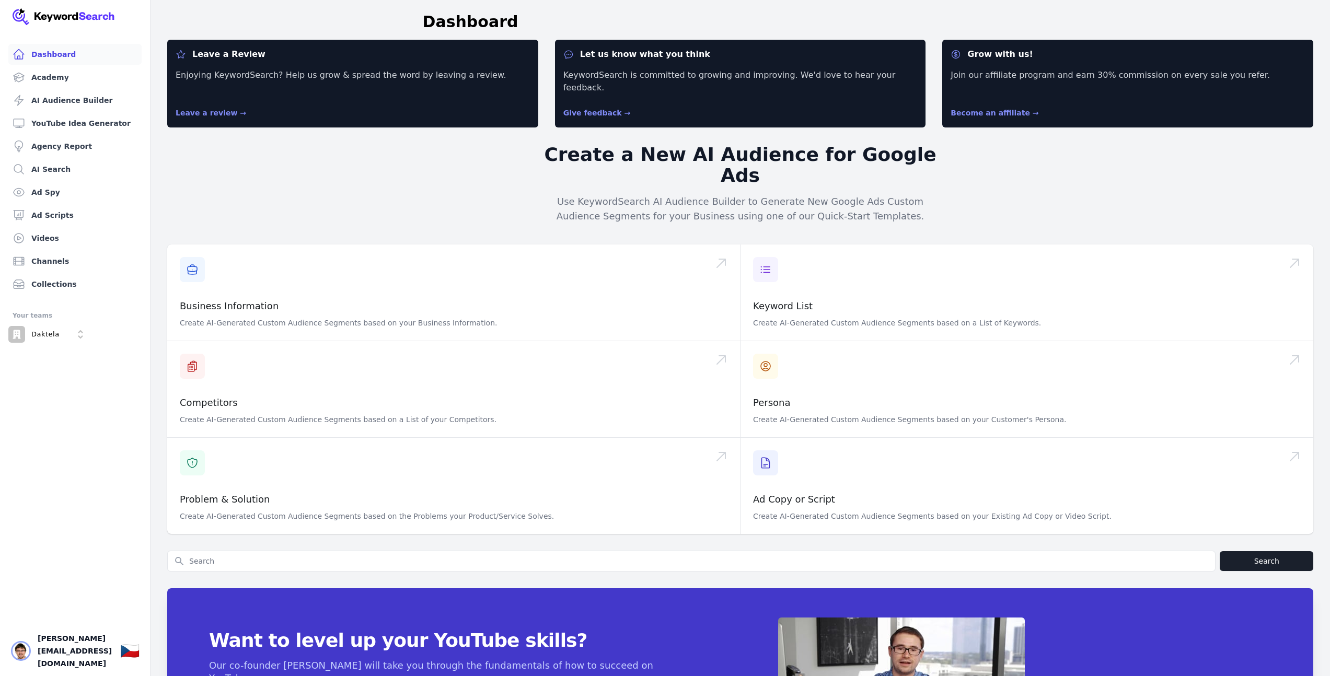
click at [16, 660] on img "Open user button" at bounding box center [21, 651] width 17 height 17
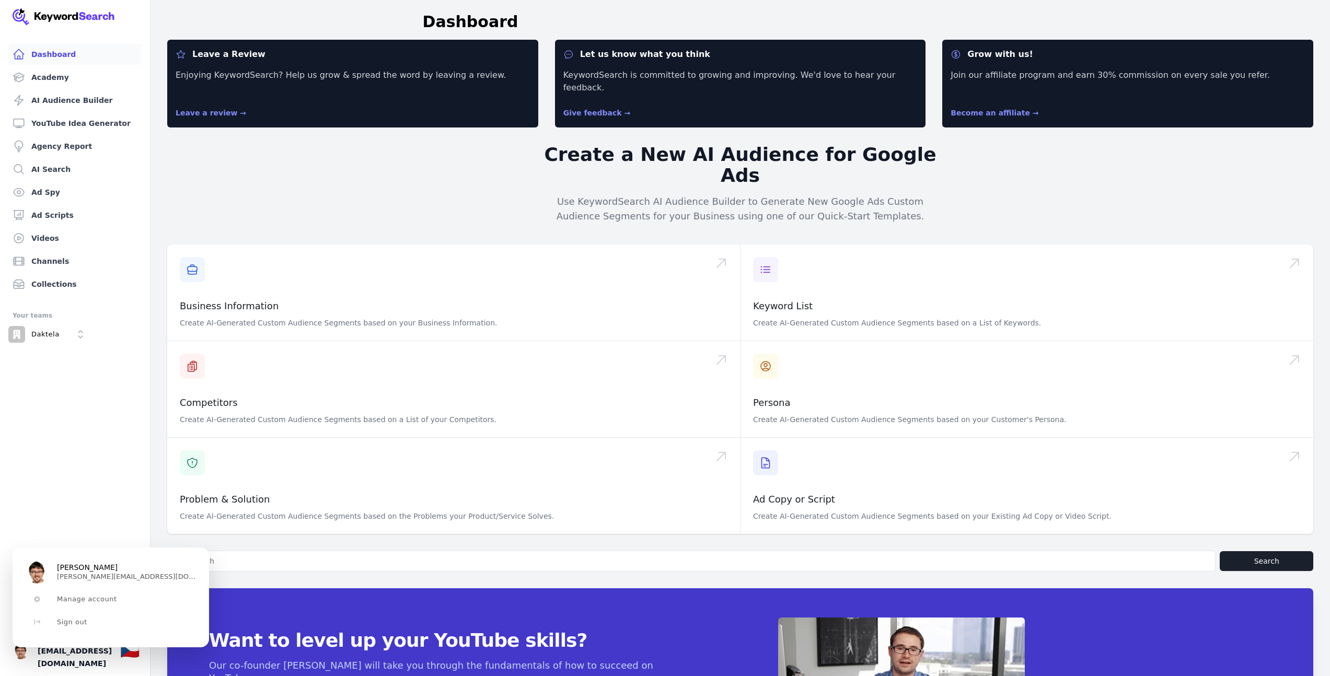
click at [76, 571] on span "Filip Musil" at bounding box center [87, 567] width 61 height 9
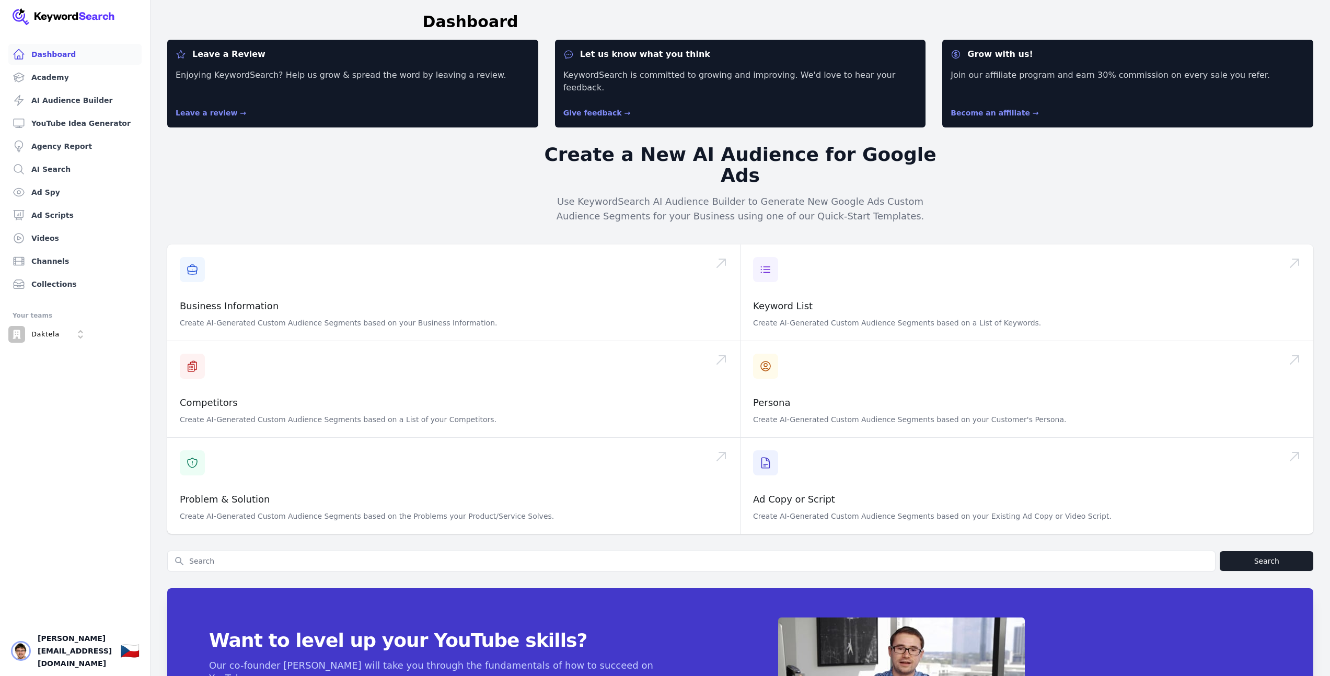
click at [18, 660] on img "Open user button" at bounding box center [21, 651] width 17 height 17
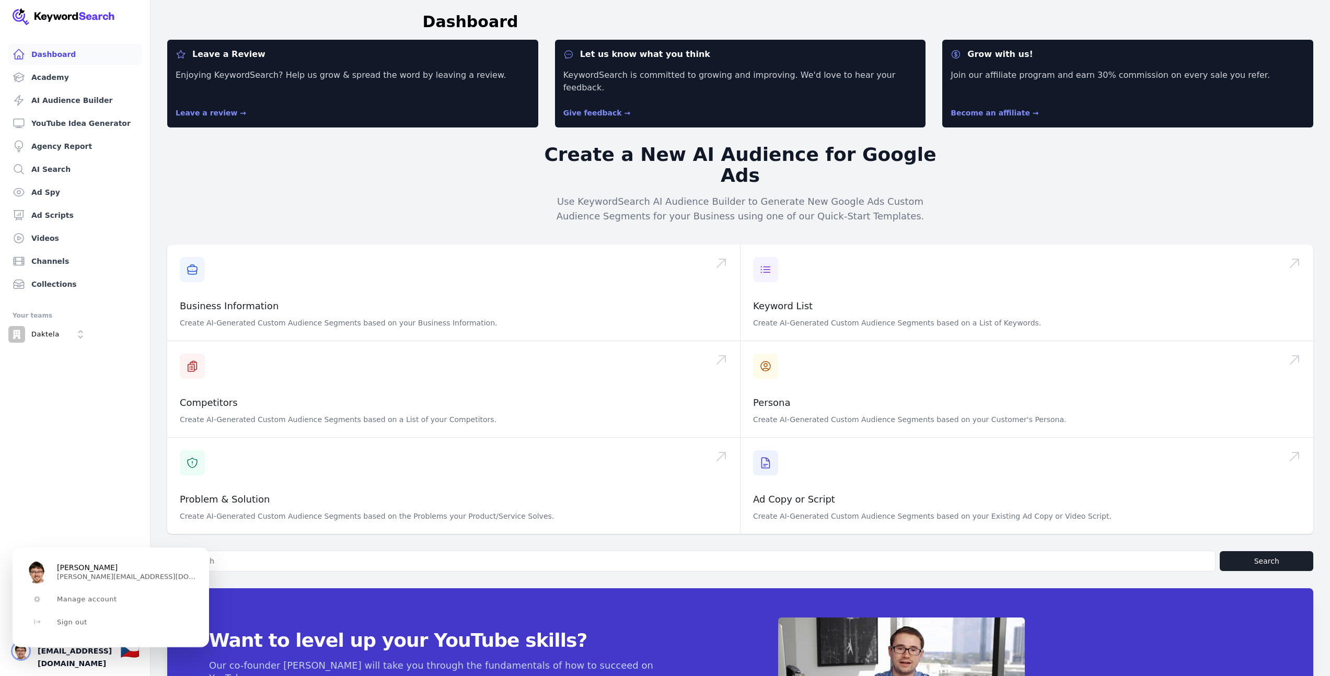
click at [18, 660] on img "Close user button" at bounding box center [21, 651] width 17 height 17
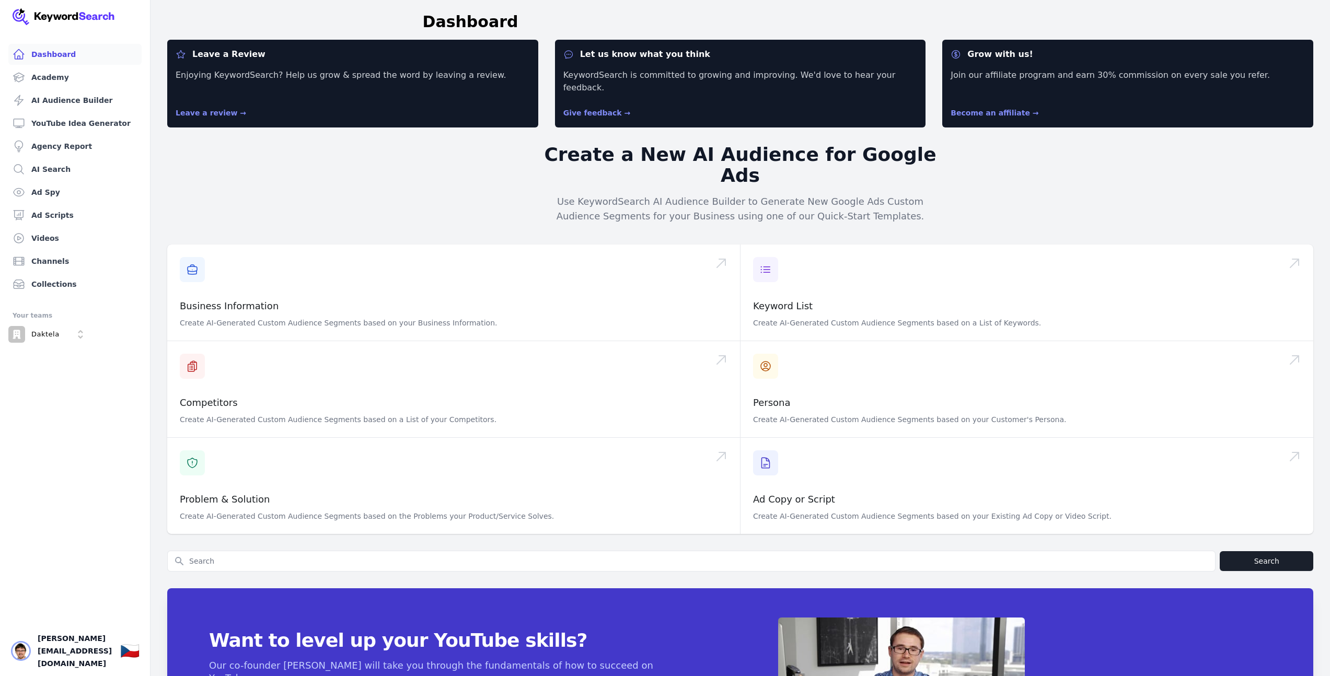
scroll to position [458, 0]
type textarea "yes, please schedule to cancel"
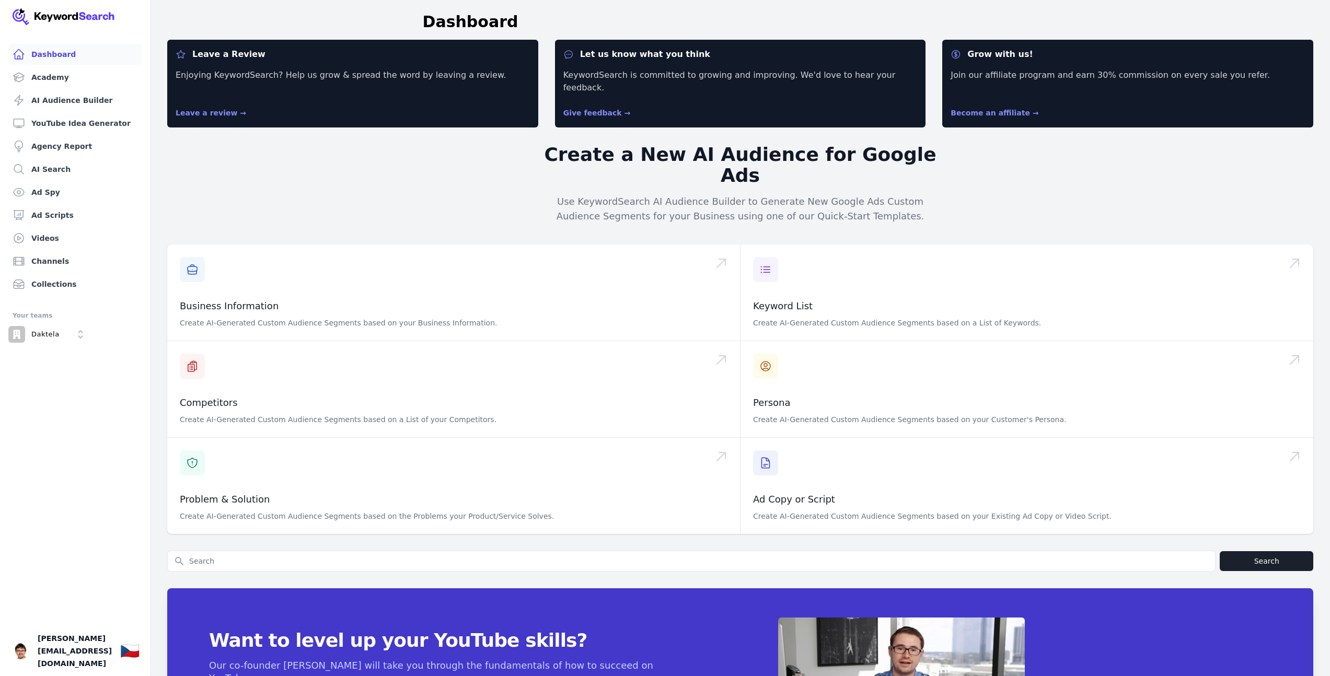
scroll to position [575, 0]
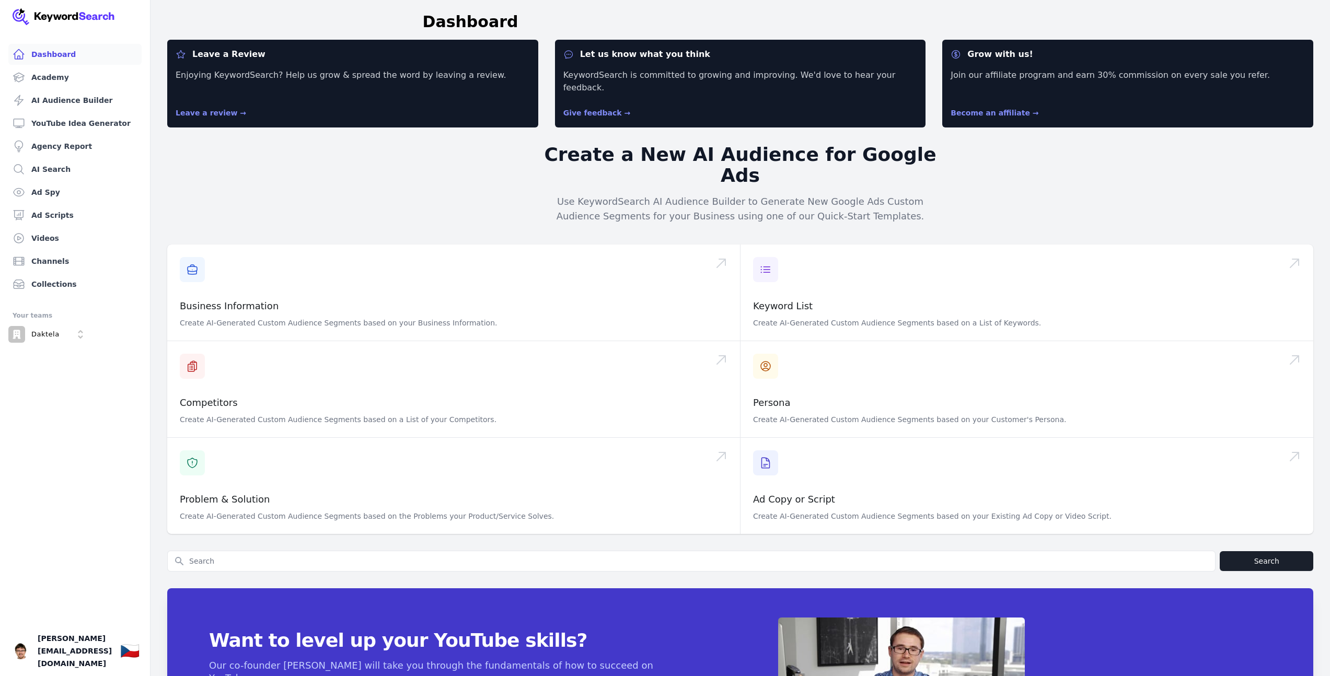
type textarea "no, please. Your focus is mainly for youtube ads, but i need more analyzing GAD…"
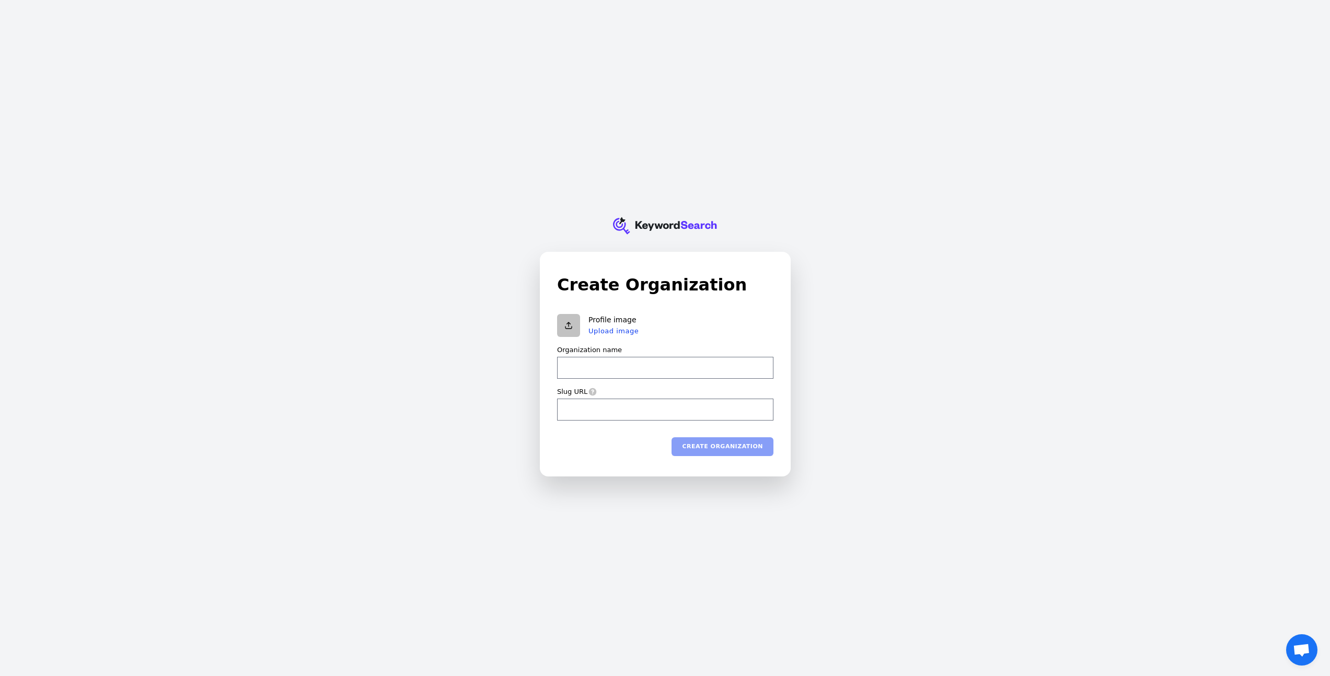
click at [599, 377] on input "Organization name" at bounding box center [665, 368] width 216 height 22
type input "D"
type input "d"
type input "Da"
type input "da"
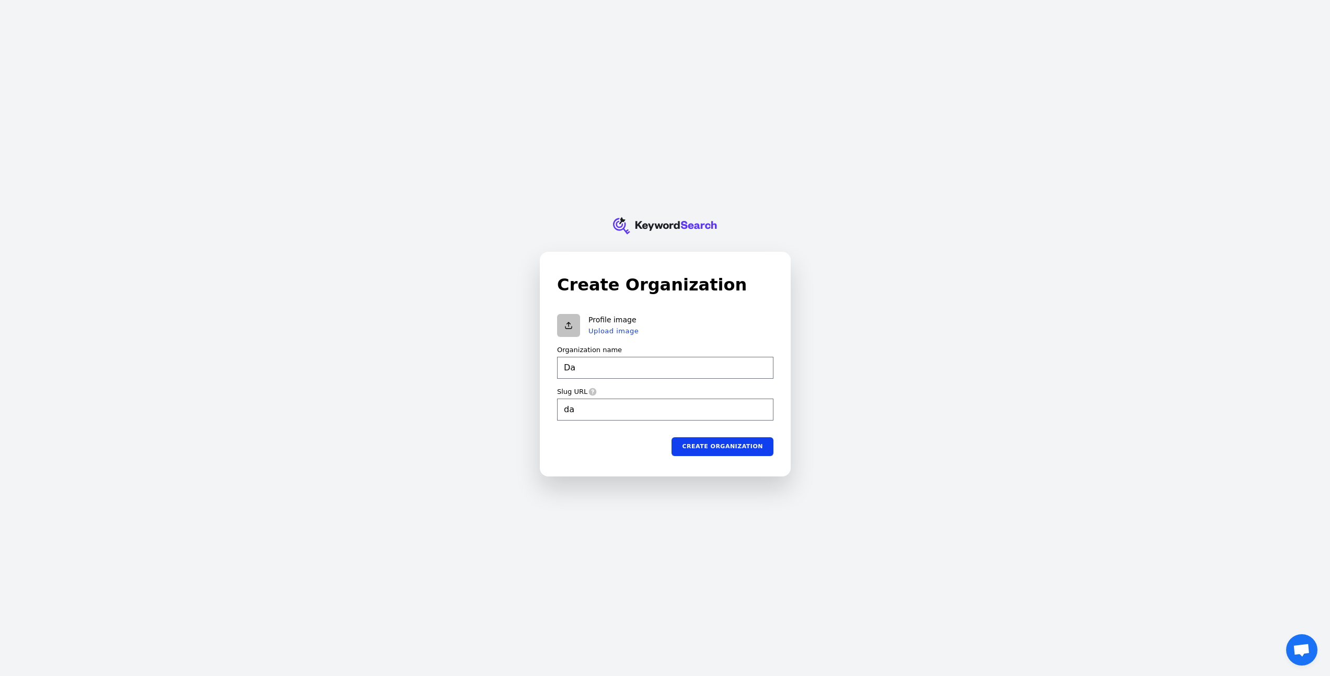
type input "Dak"
type input "dak"
type input "Dakt"
type input "dakt"
type input "Dakte"
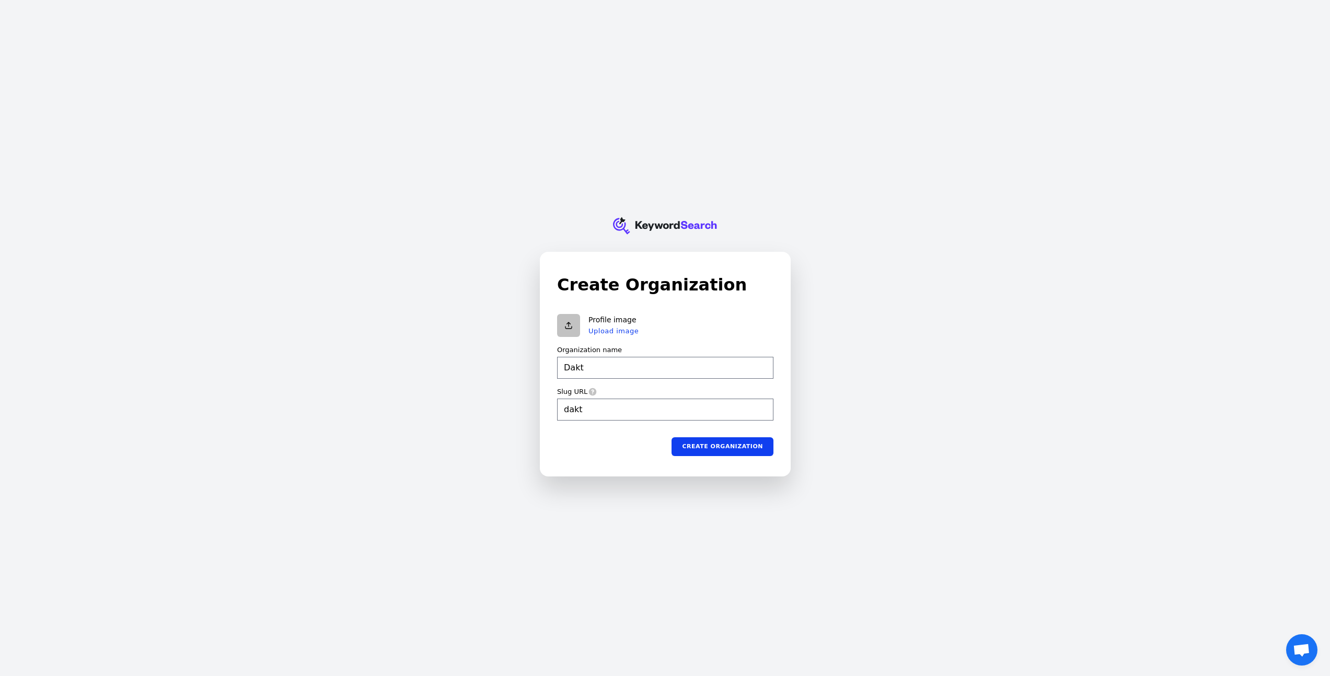
type input "dakte"
type input "Daktel"
type input "daktel"
type input "Daktela"
type input "daktela"
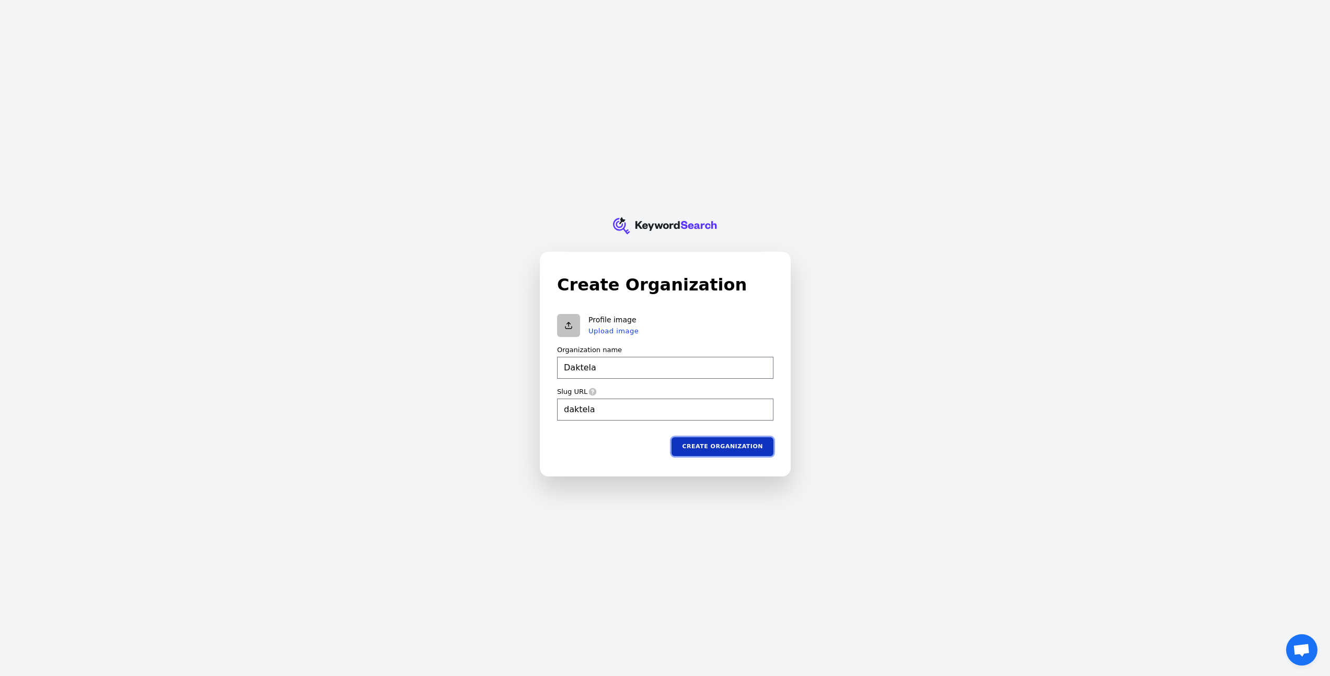
click at [732, 449] on button "Create organization" at bounding box center [723, 446] width 102 height 19
type input "Daktela"
type input "daktela"
type input "Daktela"
type input "daktela"
